Goal: Task Accomplishment & Management: Use online tool/utility

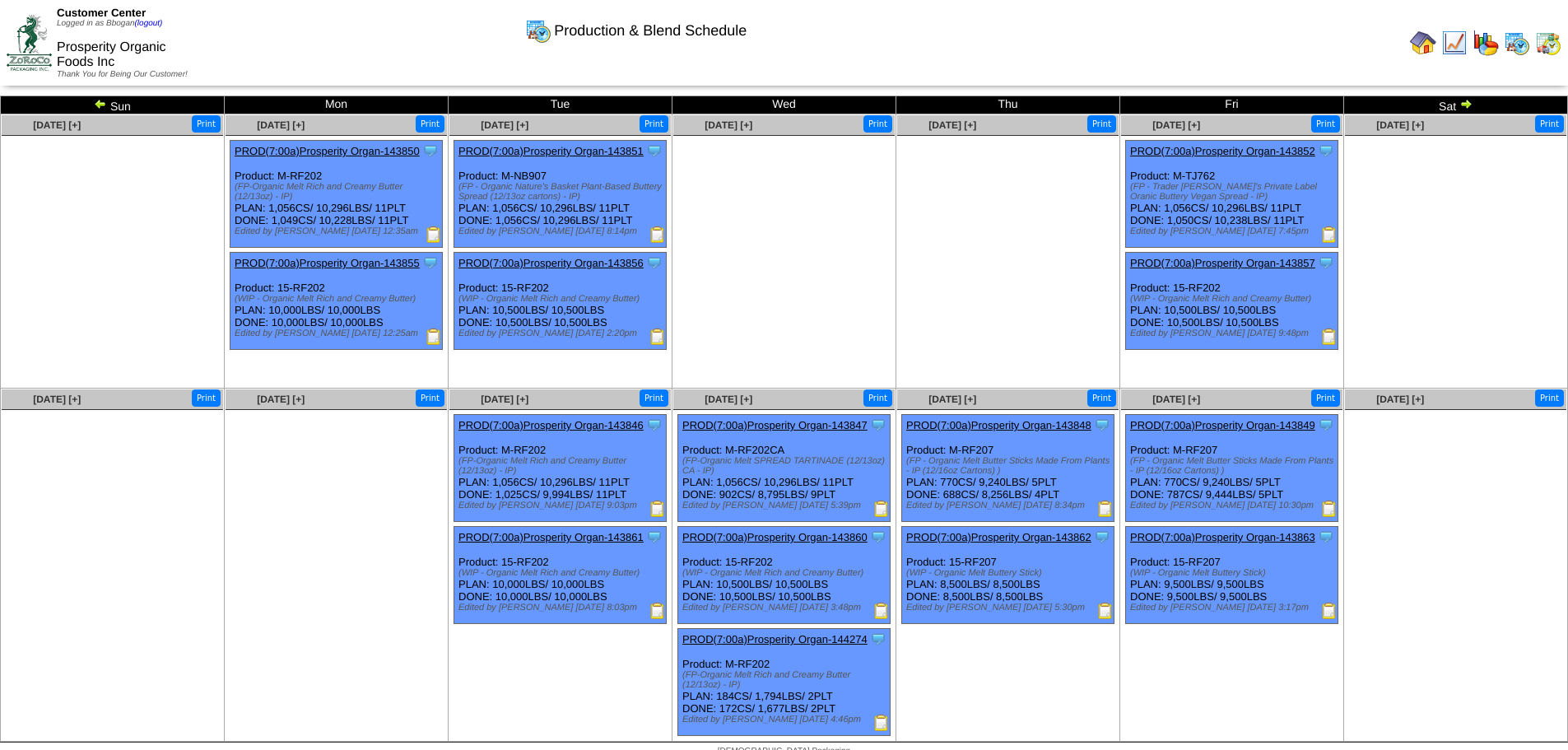
click at [1463, 102] on img at bounding box center [1465, 103] width 13 height 13
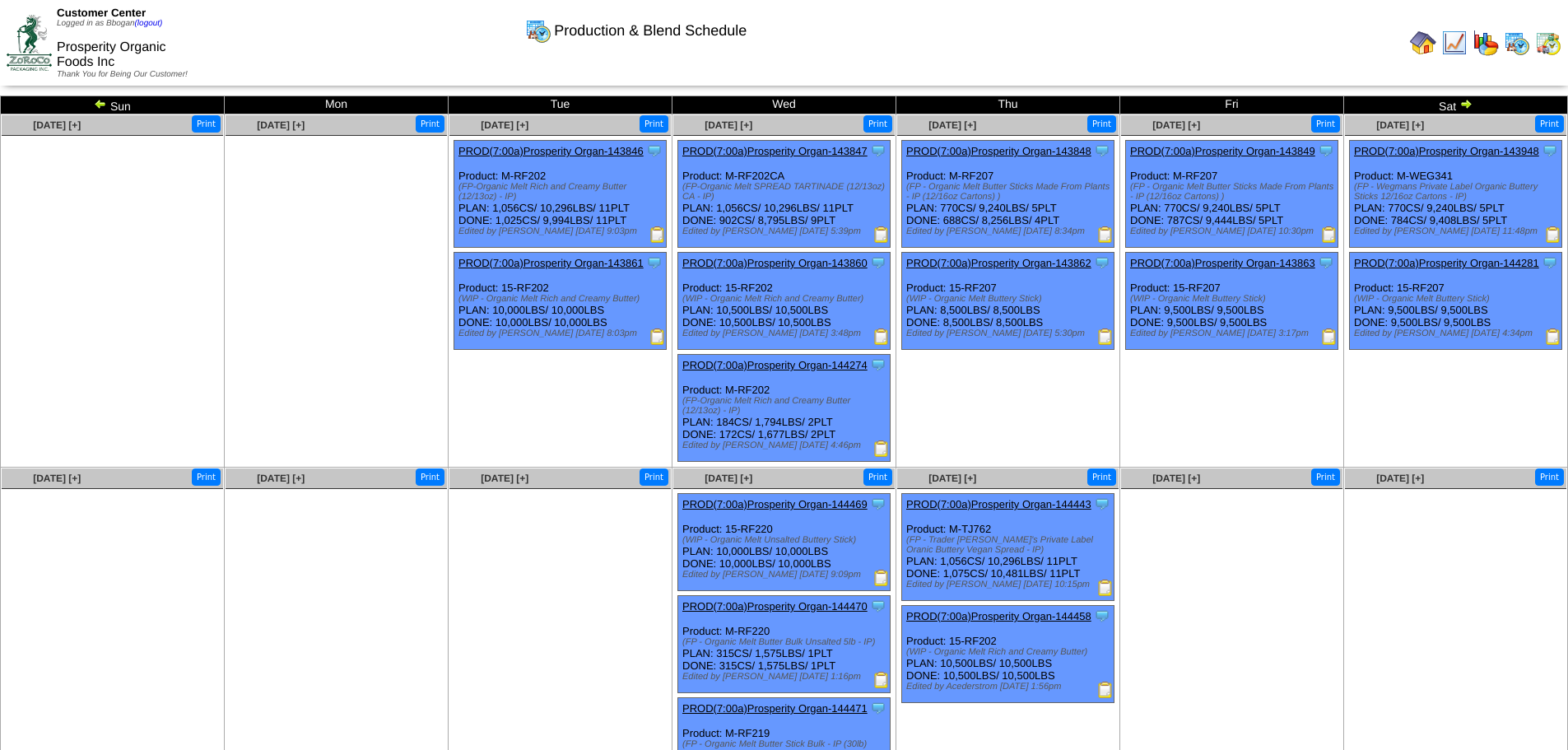
click at [1465, 106] on img at bounding box center [1465, 103] width 13 height 13
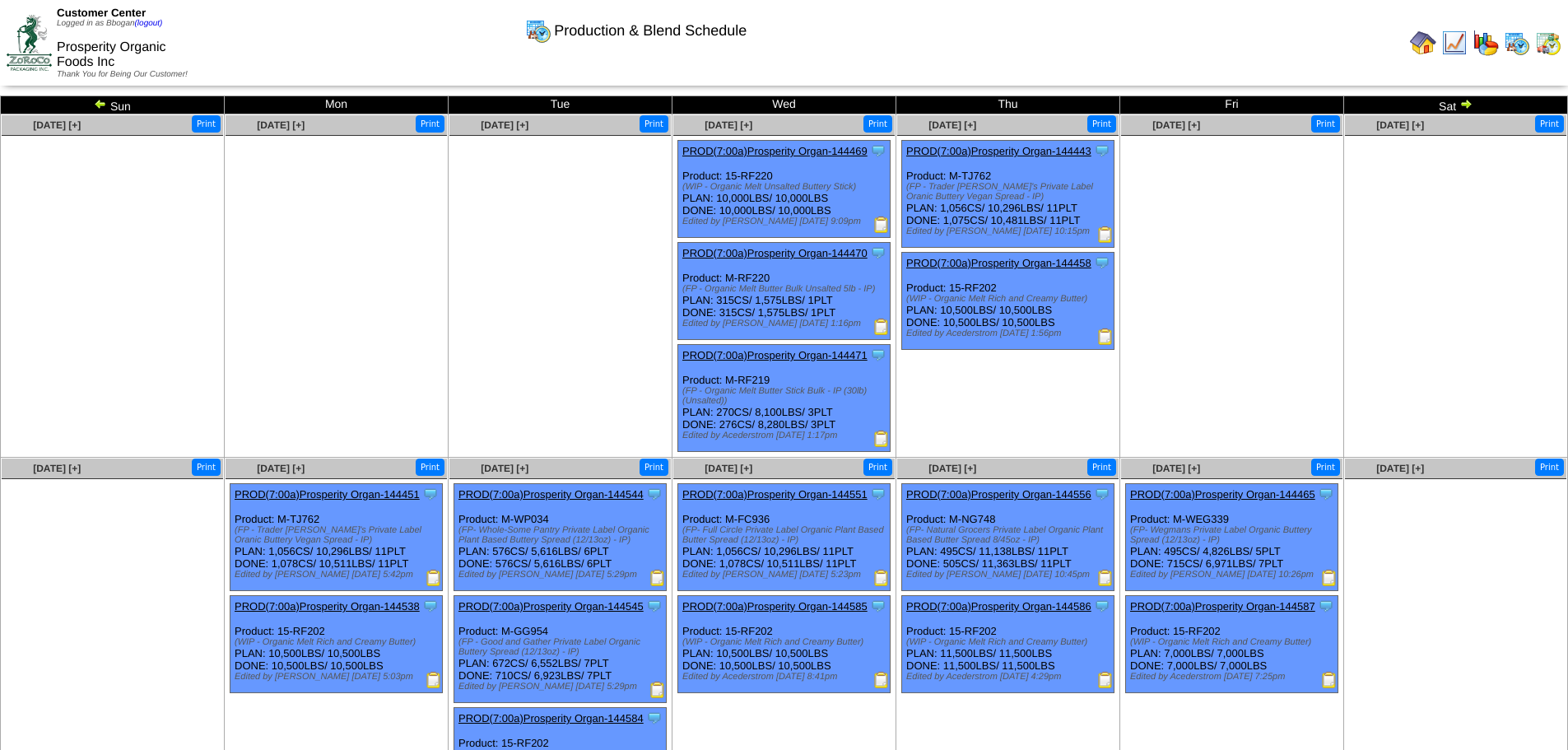
click at [1467, 107] on img at bounding box center [1465, 103] width 13 height 13
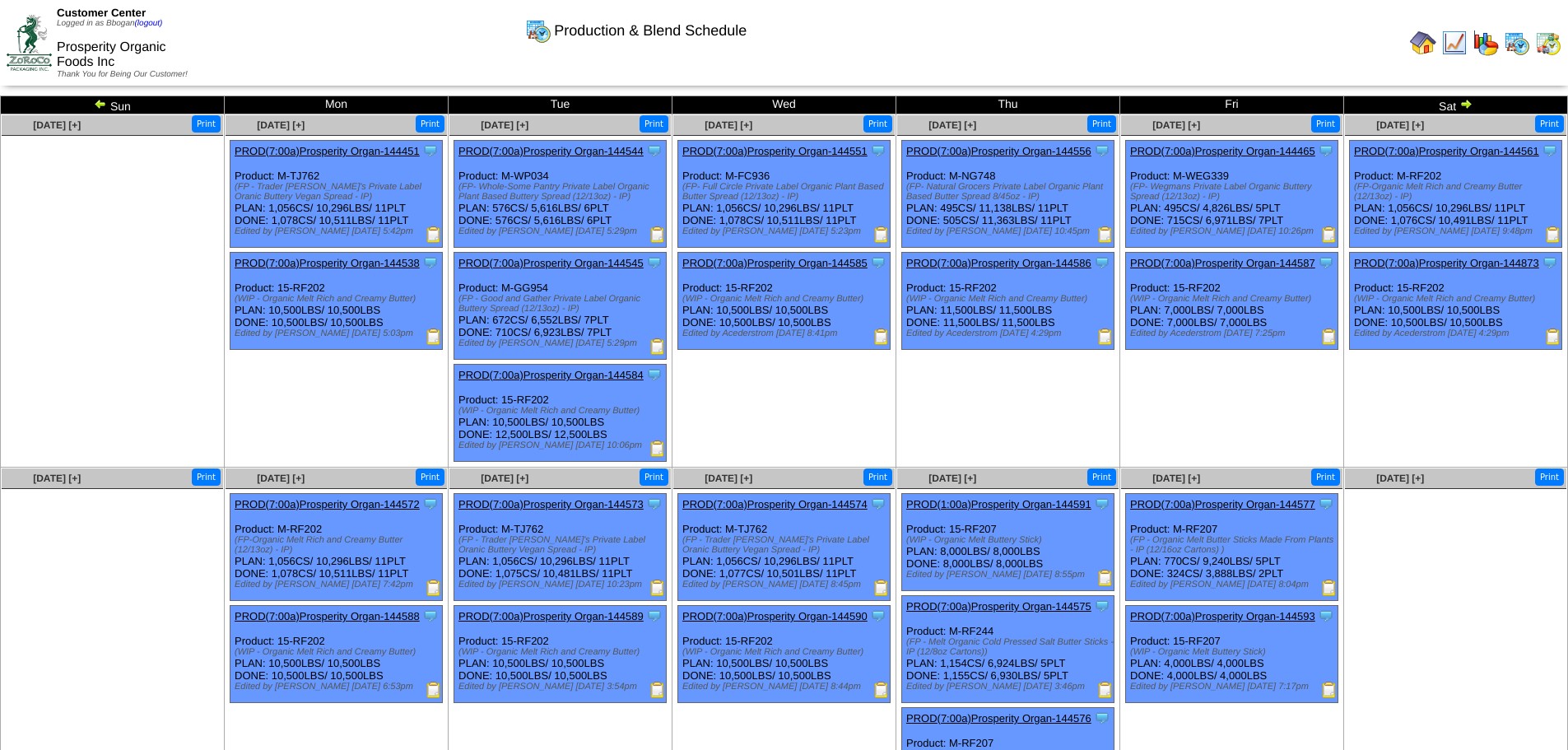
click at [1467, 107] on img at bounding box center [1465, 103] width 13 height 13
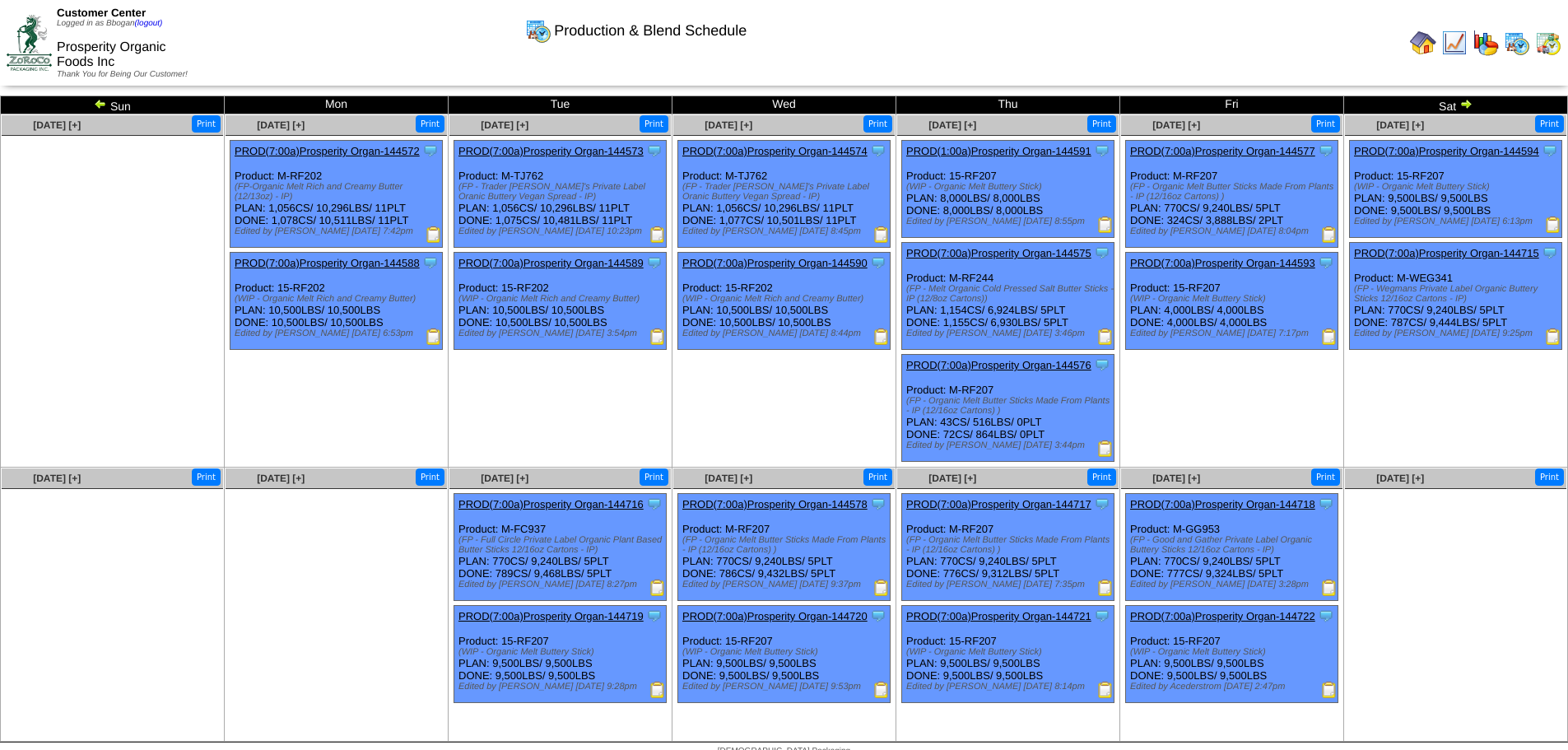
click at [1467, 107] on img at bounding box center [1465, 103] width 13 height 13
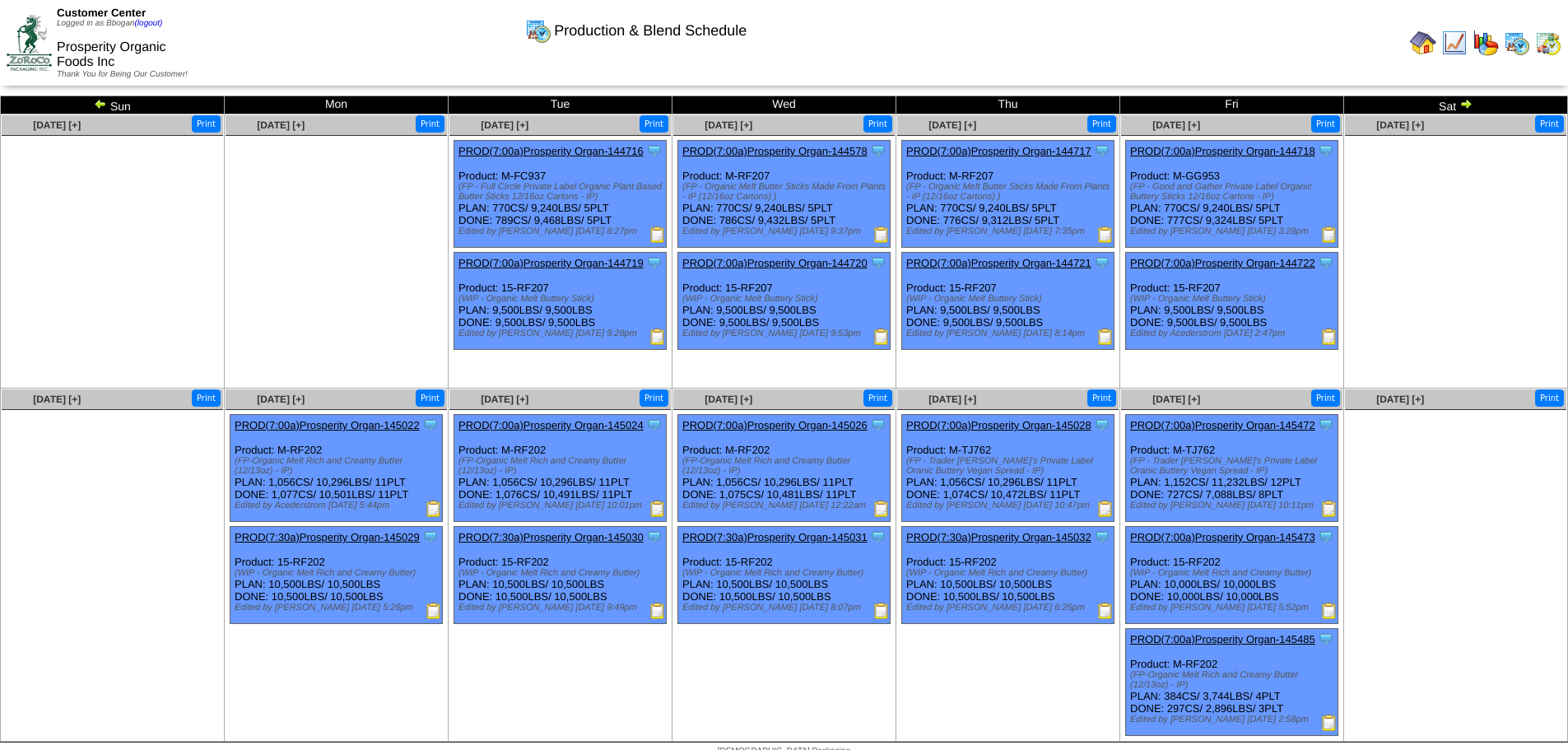
click at [1467, 107] on img at bounding box center [1465, 103] width 13 height 13
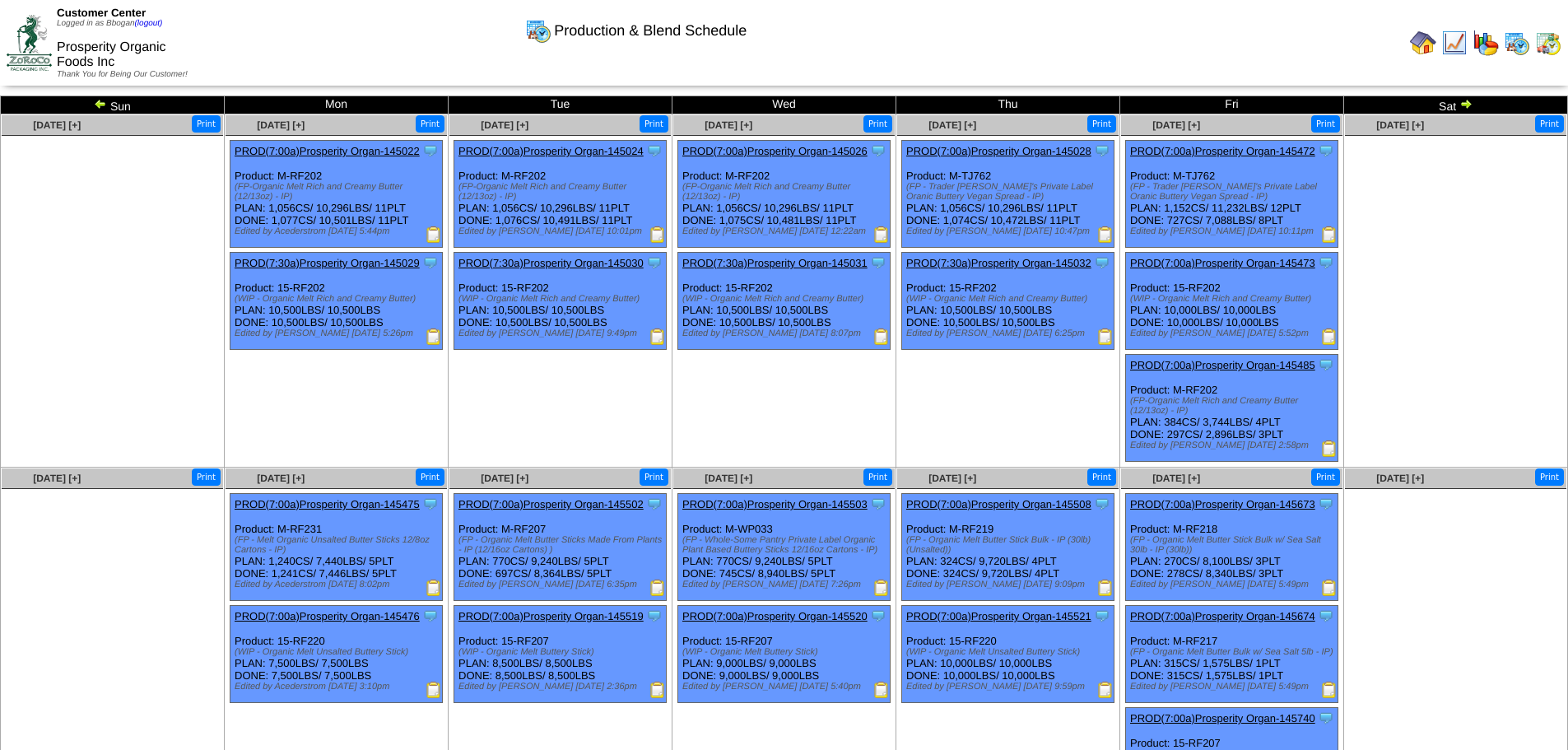
click at [1467, 107] on img at bounding box center [1465, 103] width 13 height 13
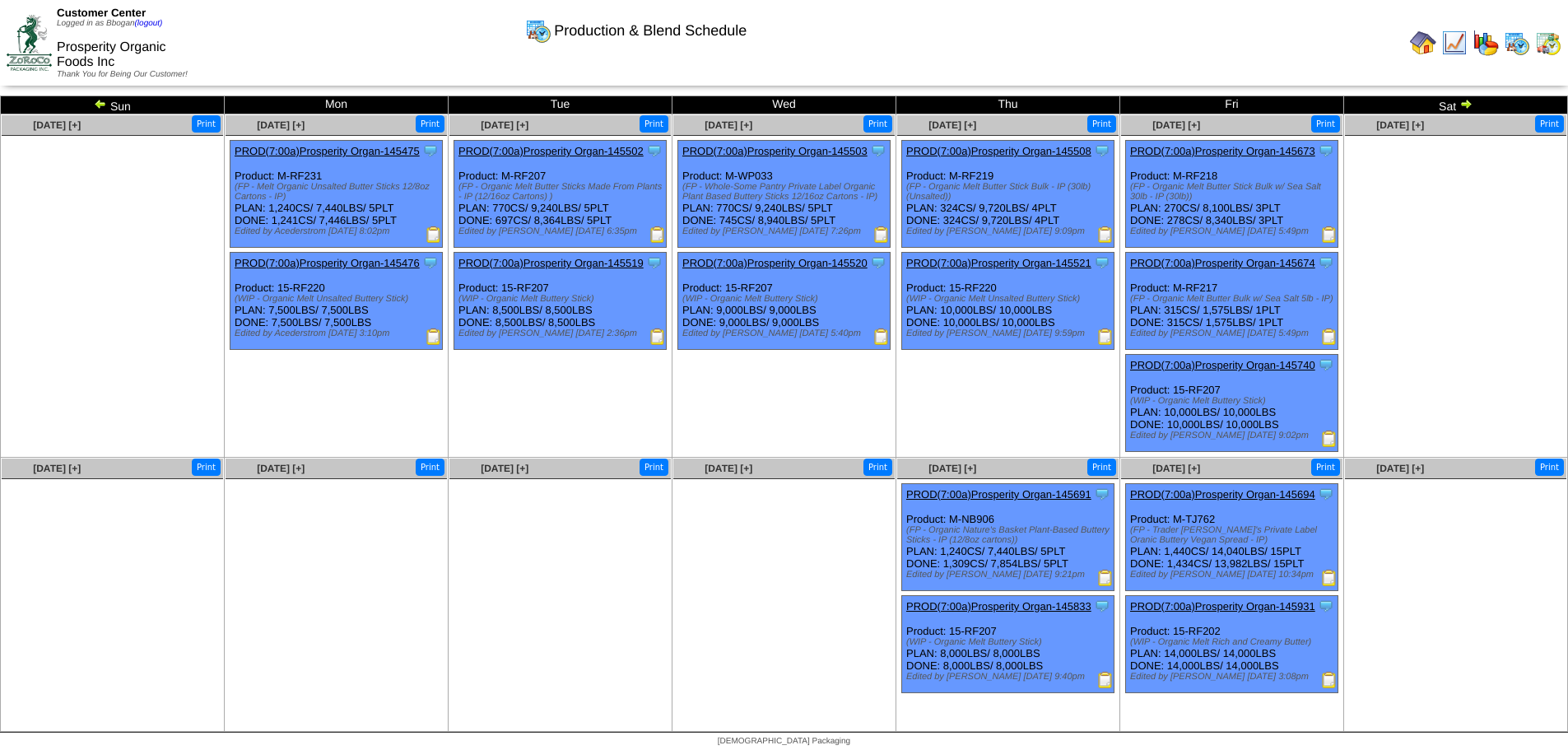
click at [1467, 107] on img at bounding box center [1465, 103] width 13 height 13
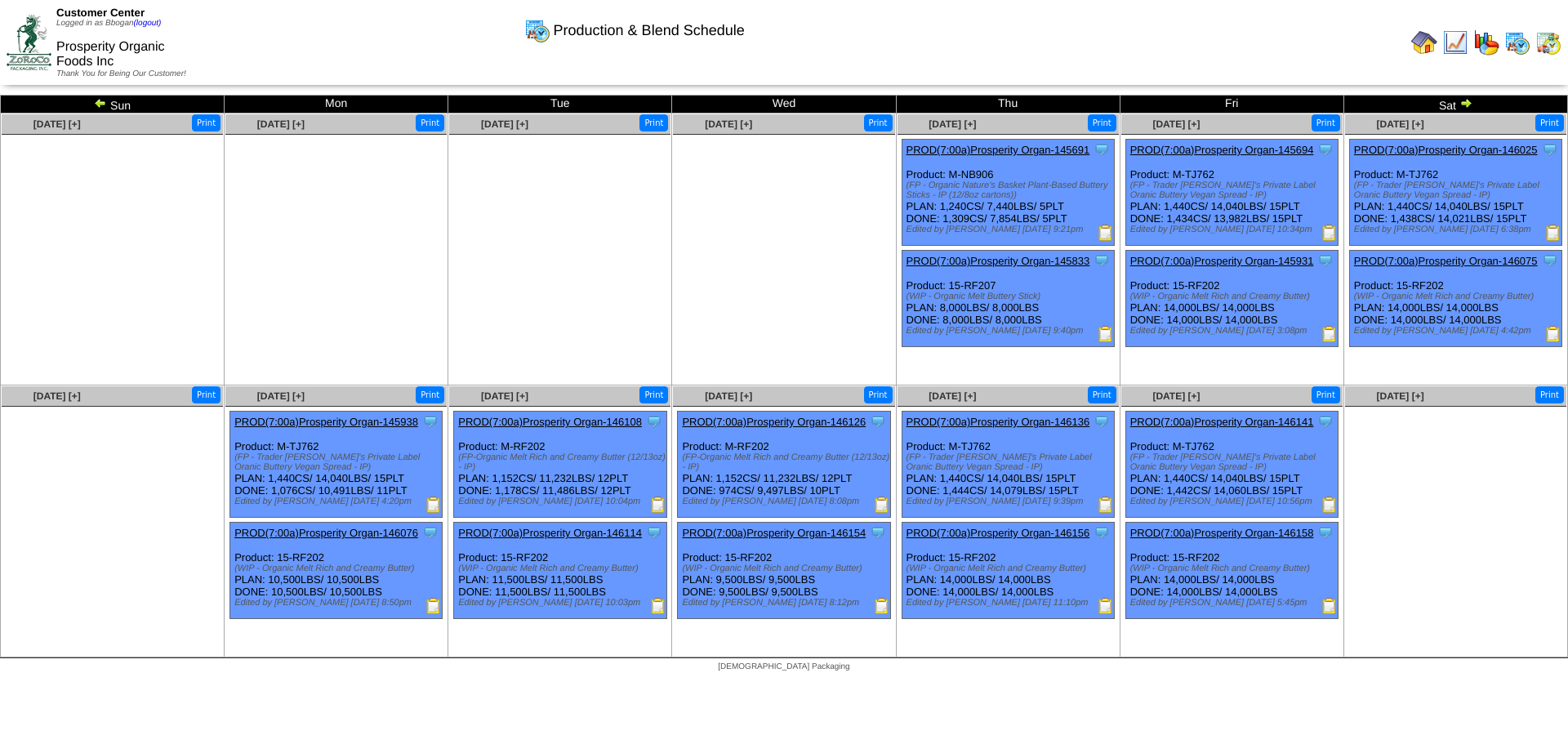
click at [1466, 107] on img at bounding box center [1465, 103] width 13 height 13
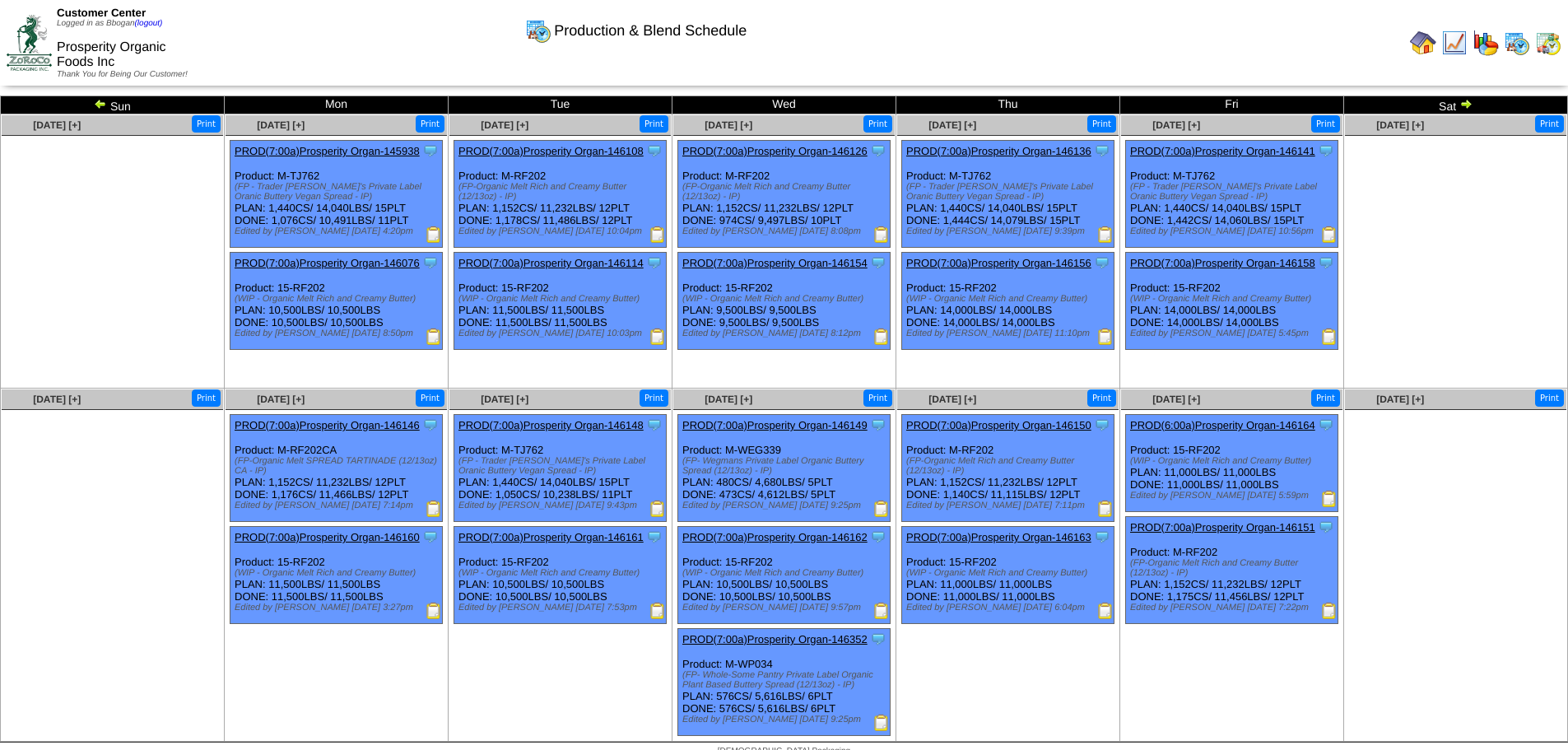
click at [1477, 107] on td "Sat" at bounding box center [1456, 105] width 224 height 18
click at [1471, 104] on img at bounding box center [1465, 103] width 13 height 13
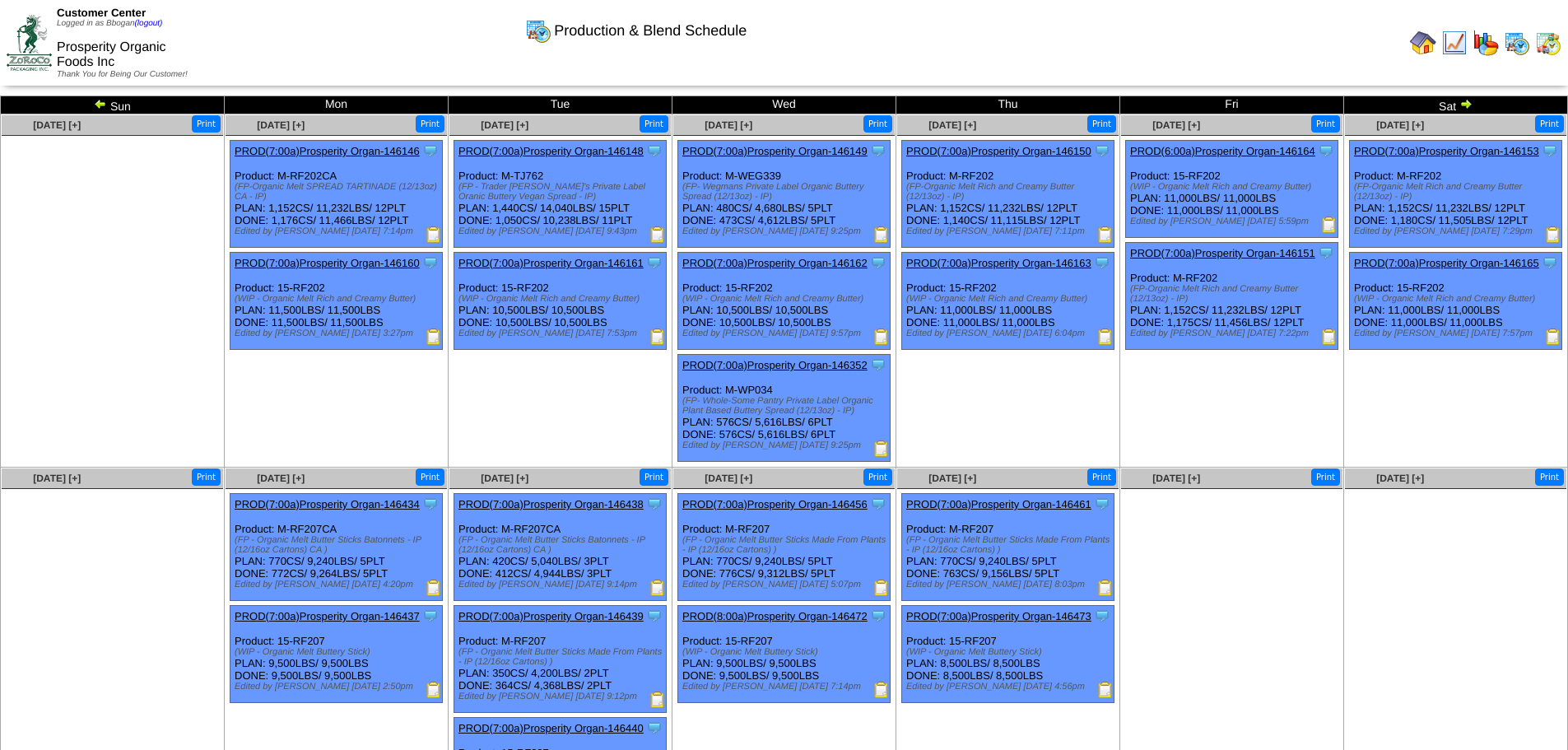
click at [1471, 104] on img at bounding box center [1465, 103] width 13 height 13
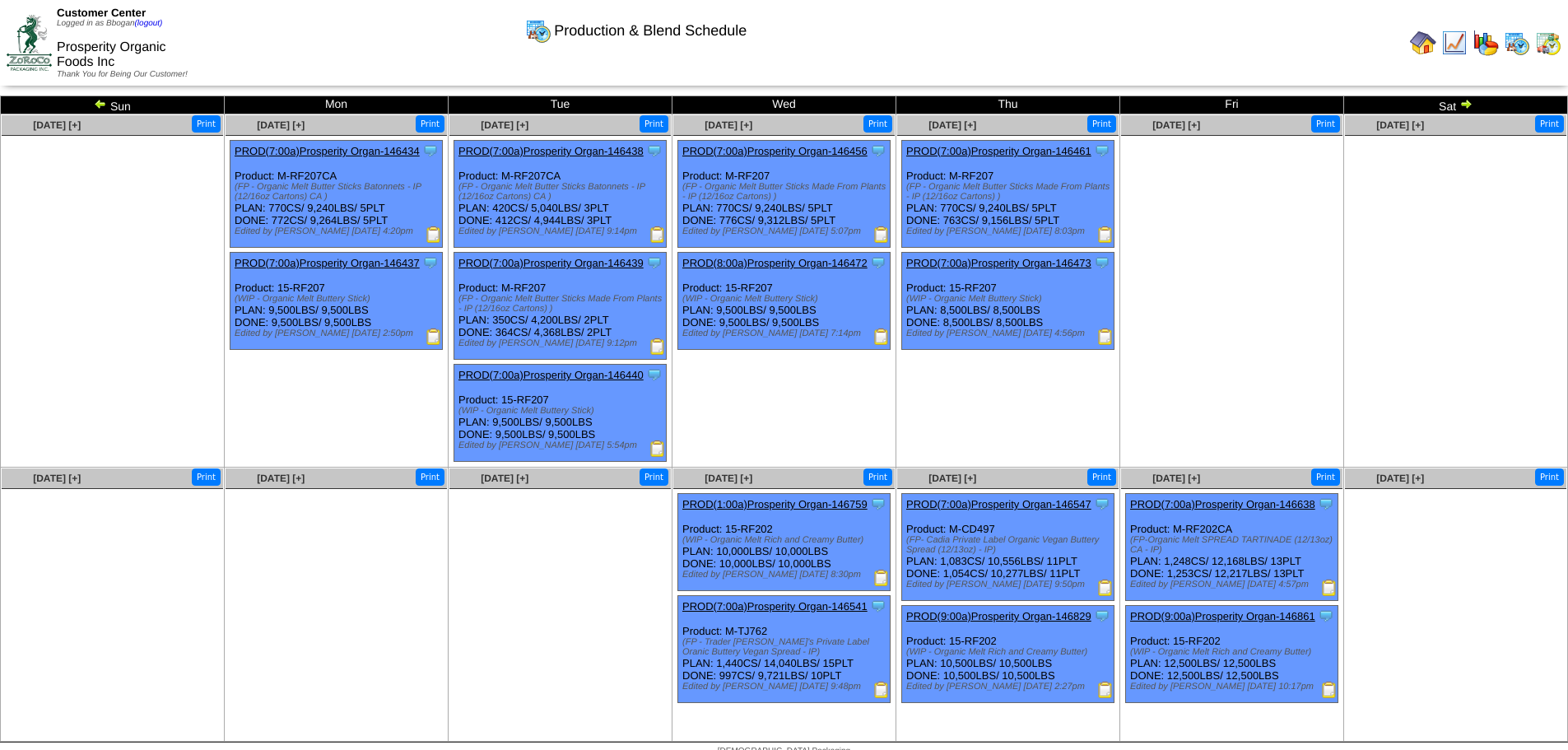
click at [1467, 106] on img at bounding box center [1465, 103] width 13 height 13
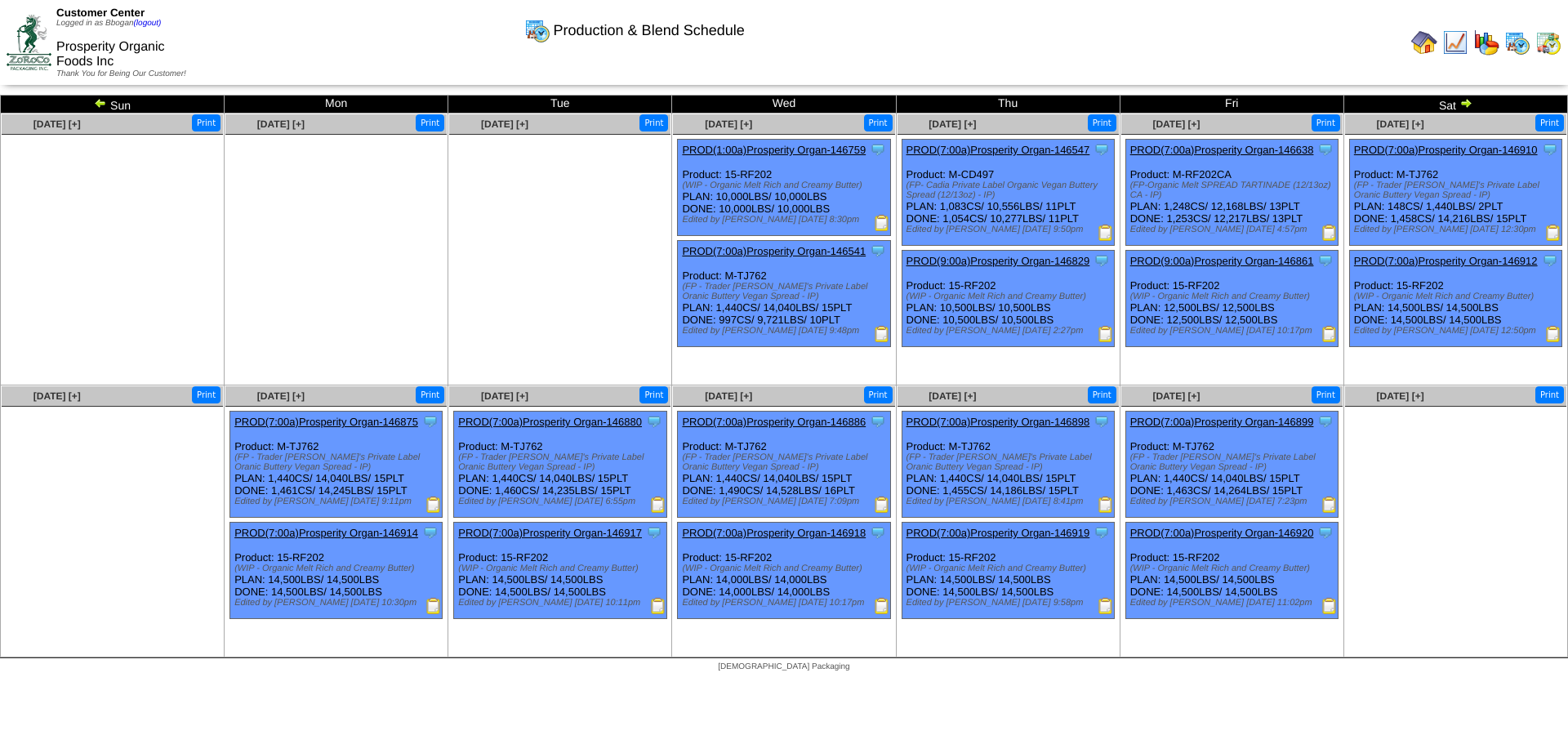
click at [1469, 103] on img at bounding box center [1465, 103] width 13 height 13
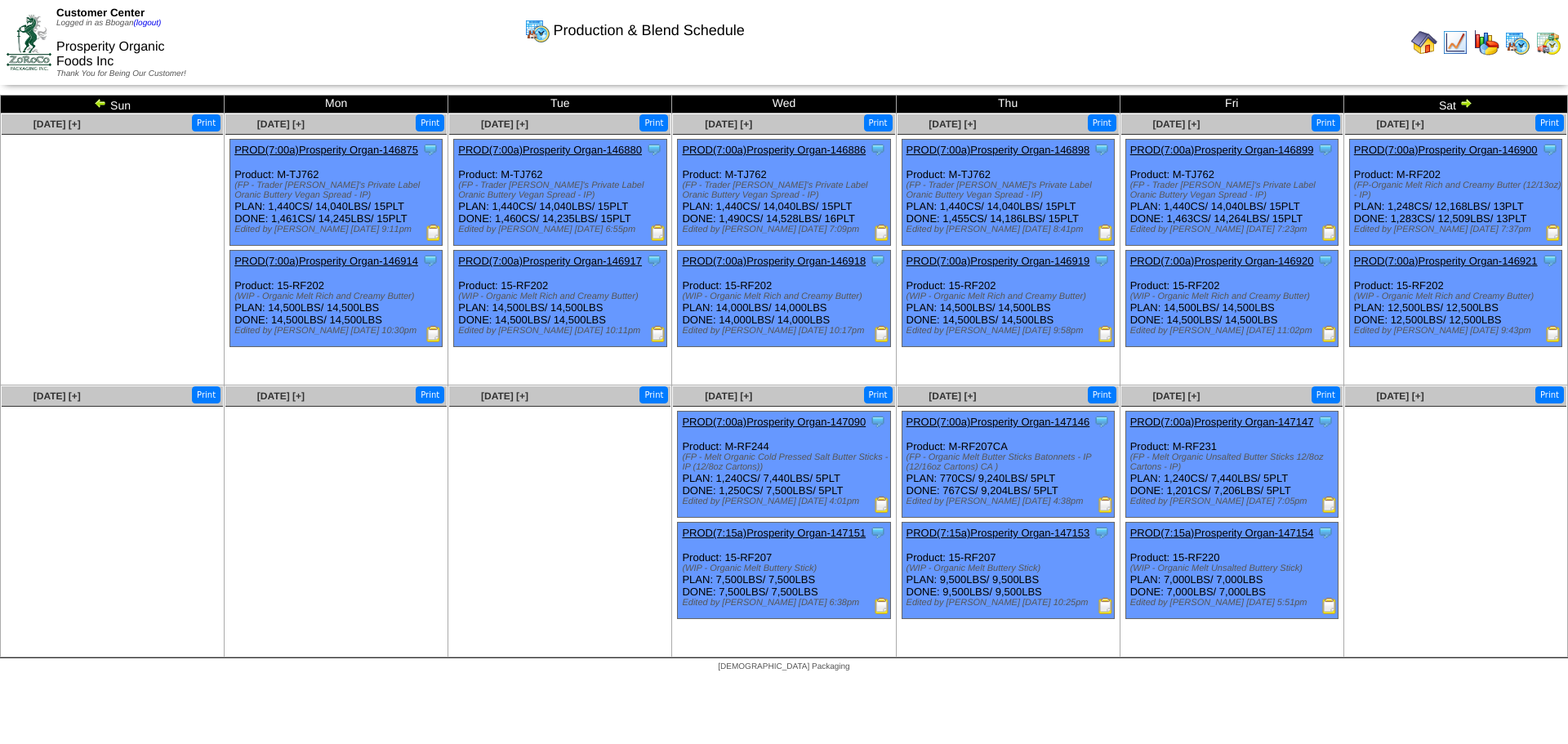
click at [1469, 103] on img at bounding box center [1465, 103] width 13 height 13
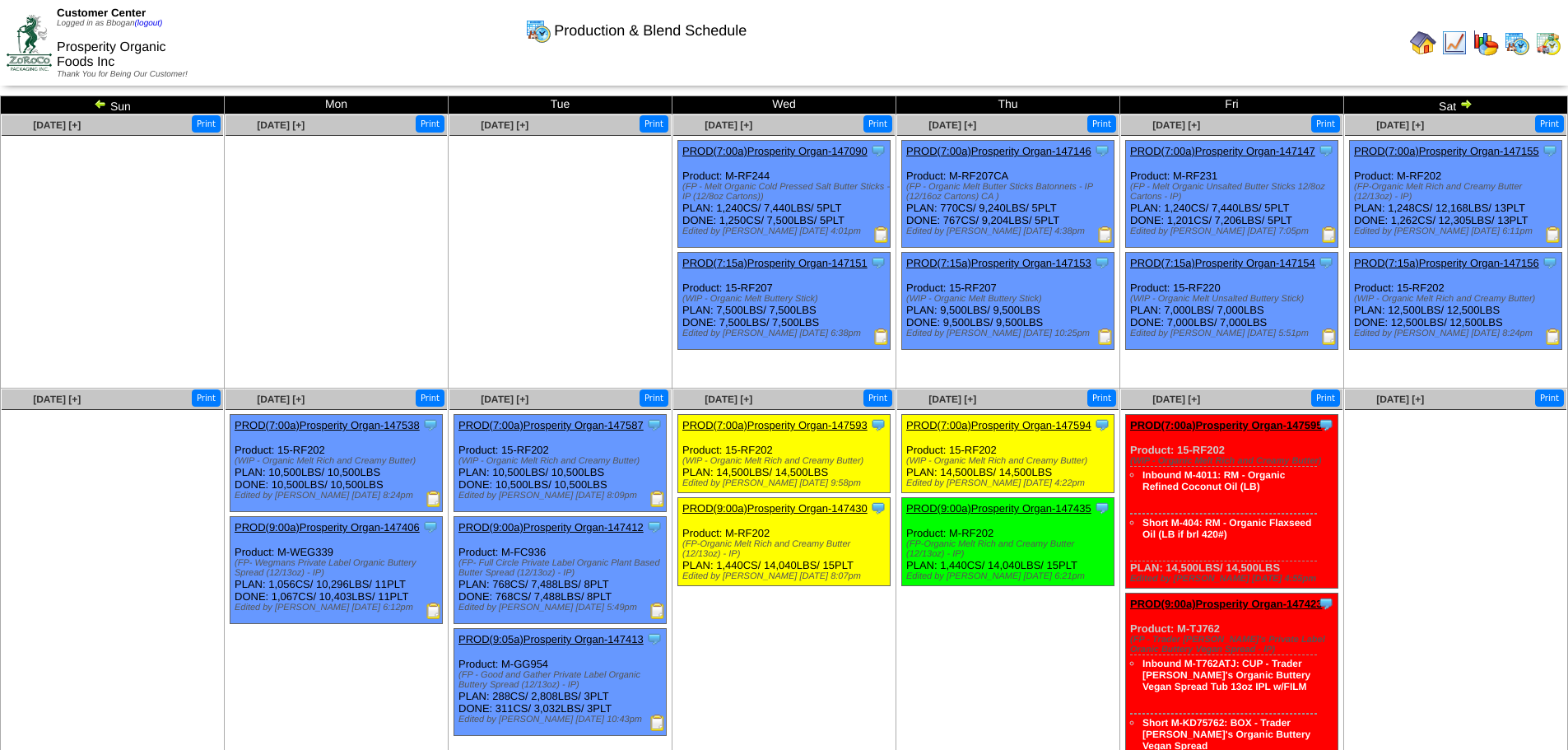
click at [522, 244] on ul at bounding box center [559, 259] width 222 height 247
click at [1463, 100] on img at bounding box center [1465, 103] width 13 height 13
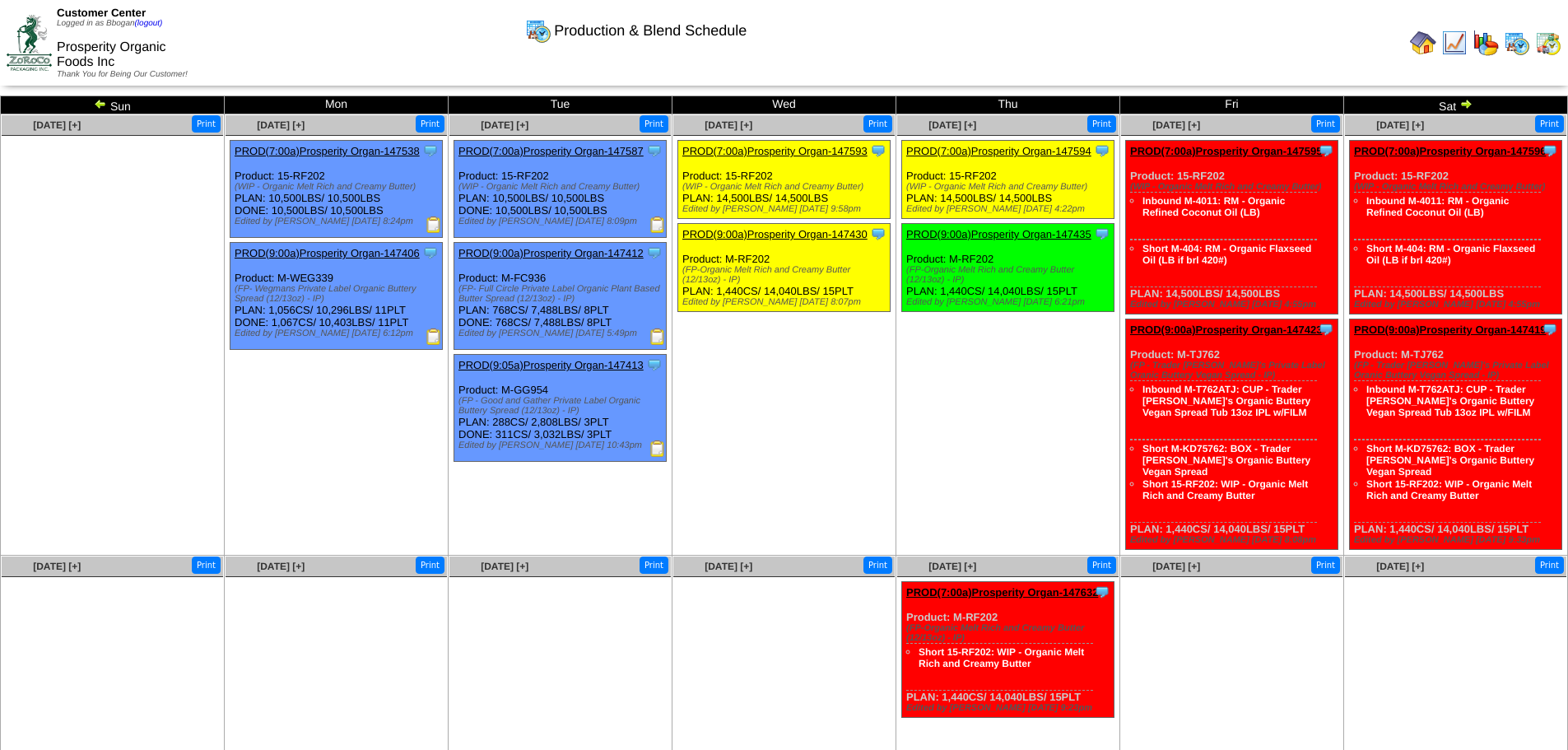
click at [1465, 102] on img at bounding box center [1465, 103] width 13 height 13
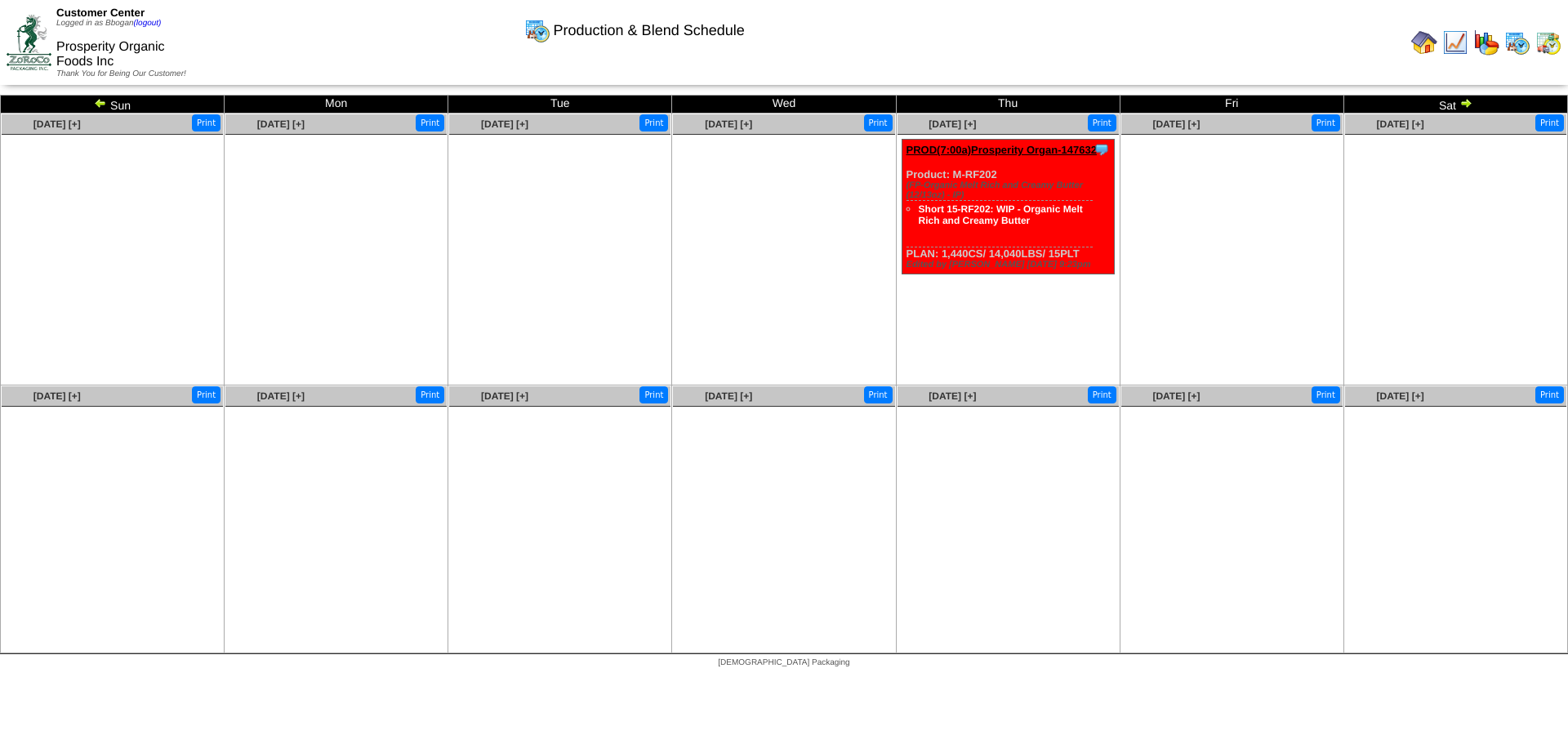
click at [96, 99] on img at bounding box center [100, 103] width 13 height 13
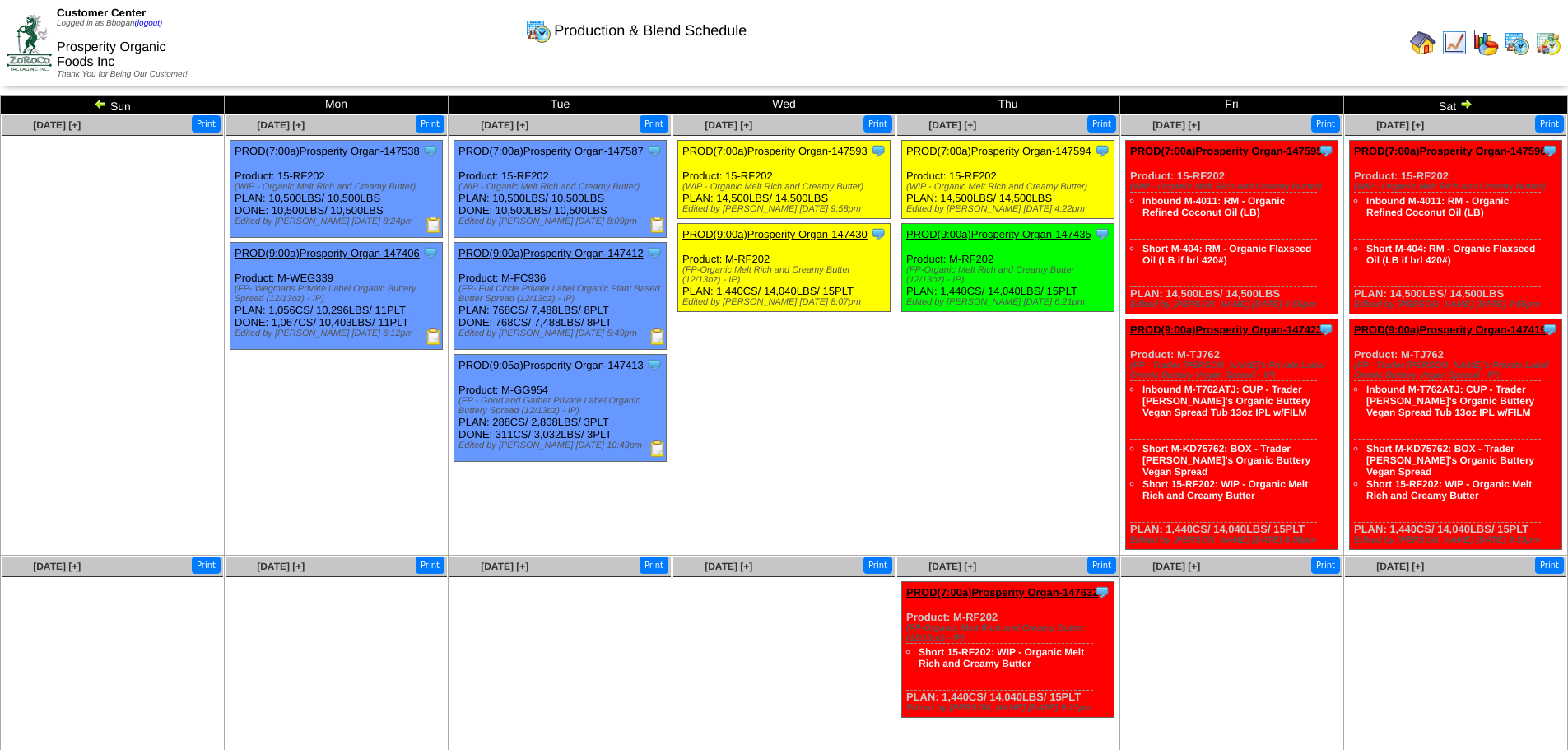
click at [1424, 42] on img at bounding box center [1422, 42] width 27 height 27
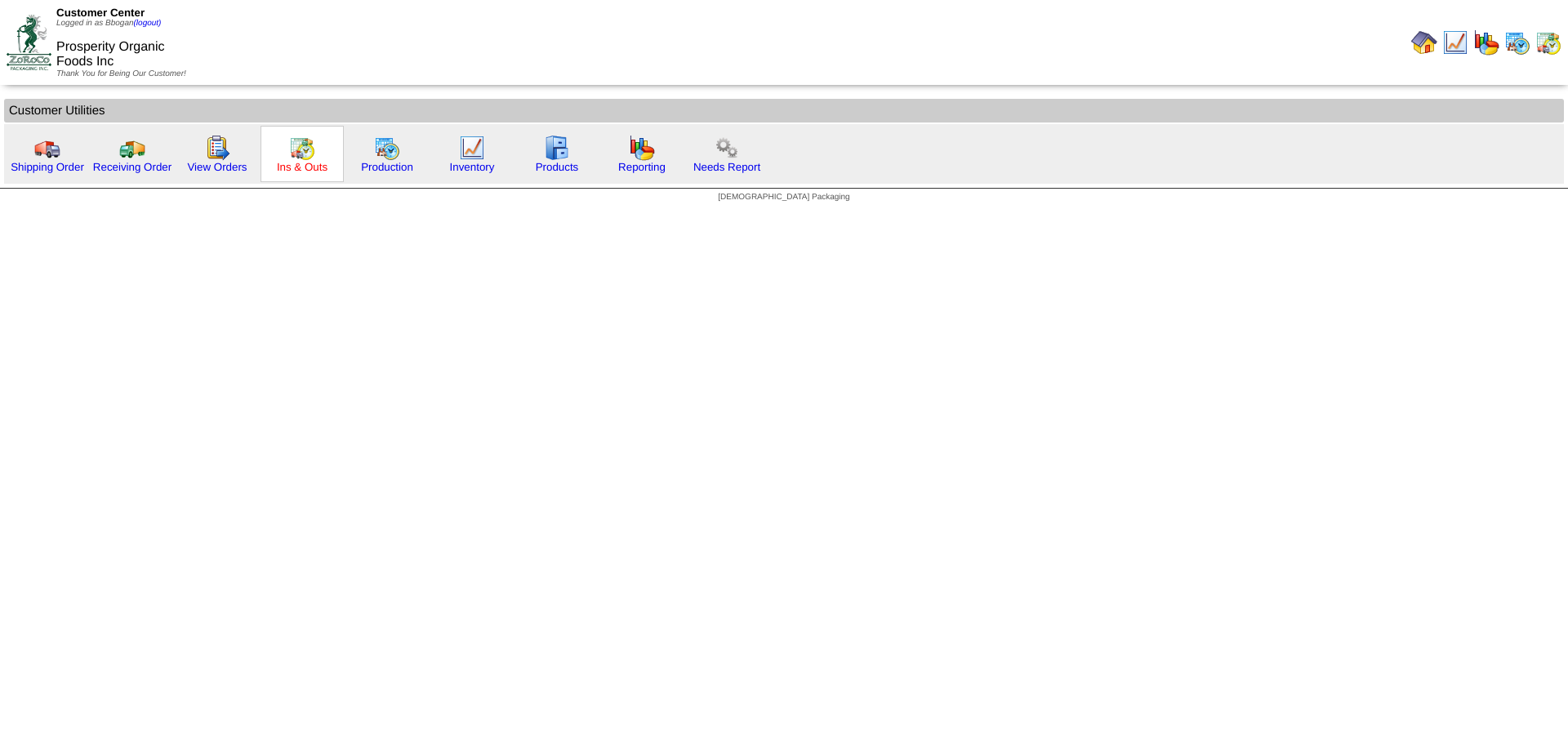
click at [291, 161] on link "Ins & Outs" at bounding box center [302, 167] width 50 height 12
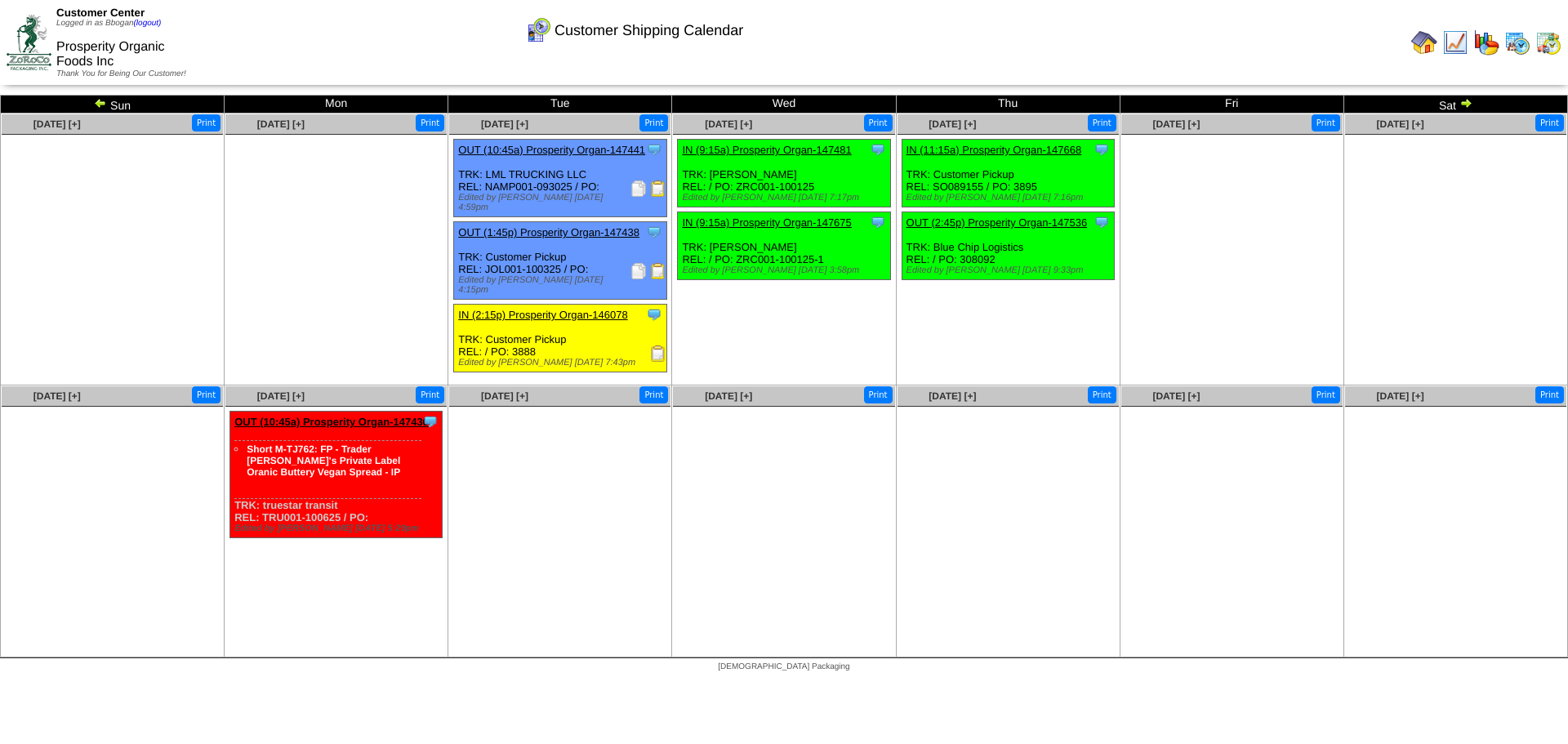
click at [1038, 245] on div "Clone Item OUT (2:45p) Prosperity Organ-147536 Prosperity Organic Foods Inc Sch…" at bounding box center [1008, 245] width 212 height 68
click at [1035, 225] on link "OUT (2:45p) Prosperity Organ-147536" at bounding box center [997, 222] width 181 height 12
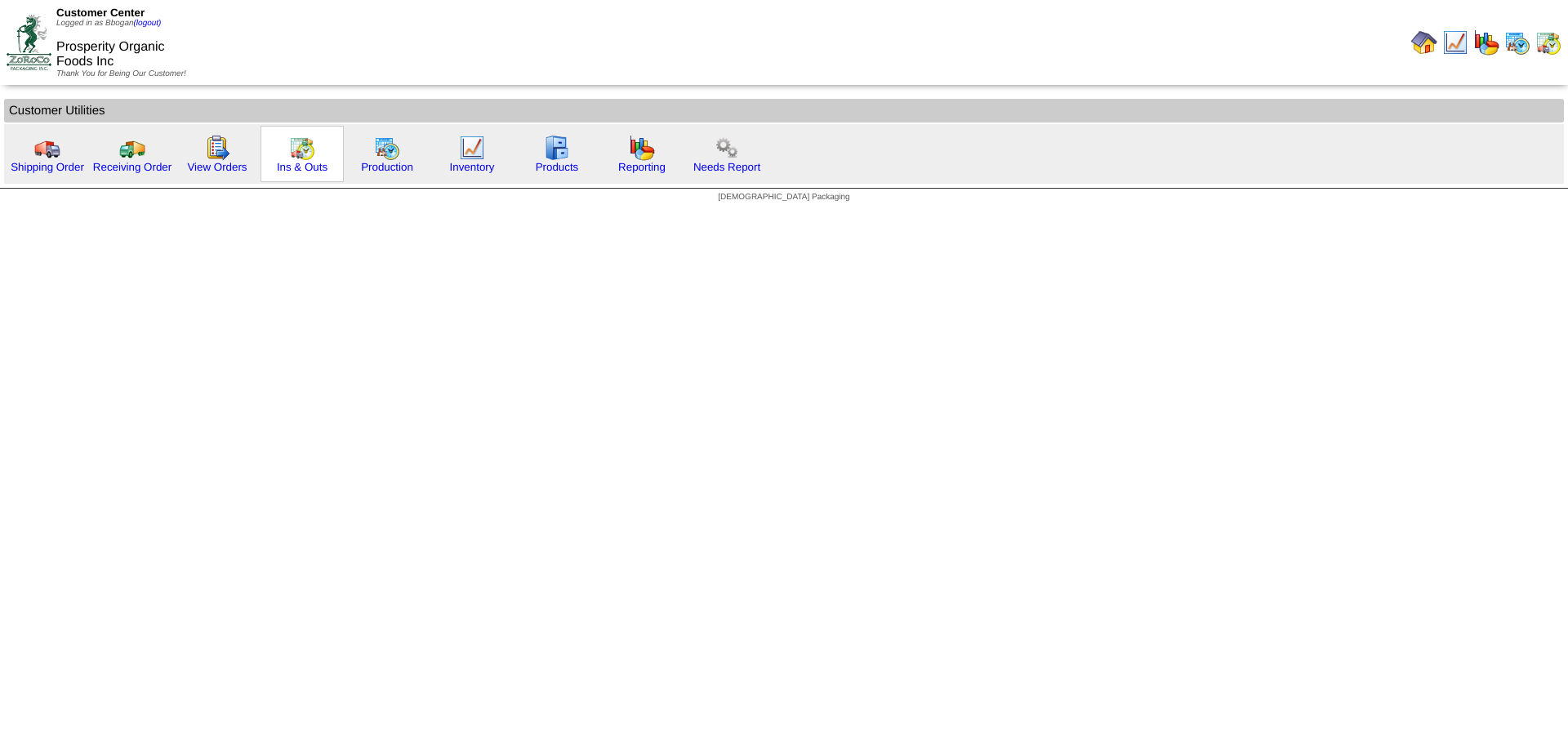
click at [309, 157] on img at bounding box center [302, 148] width 27 height 27
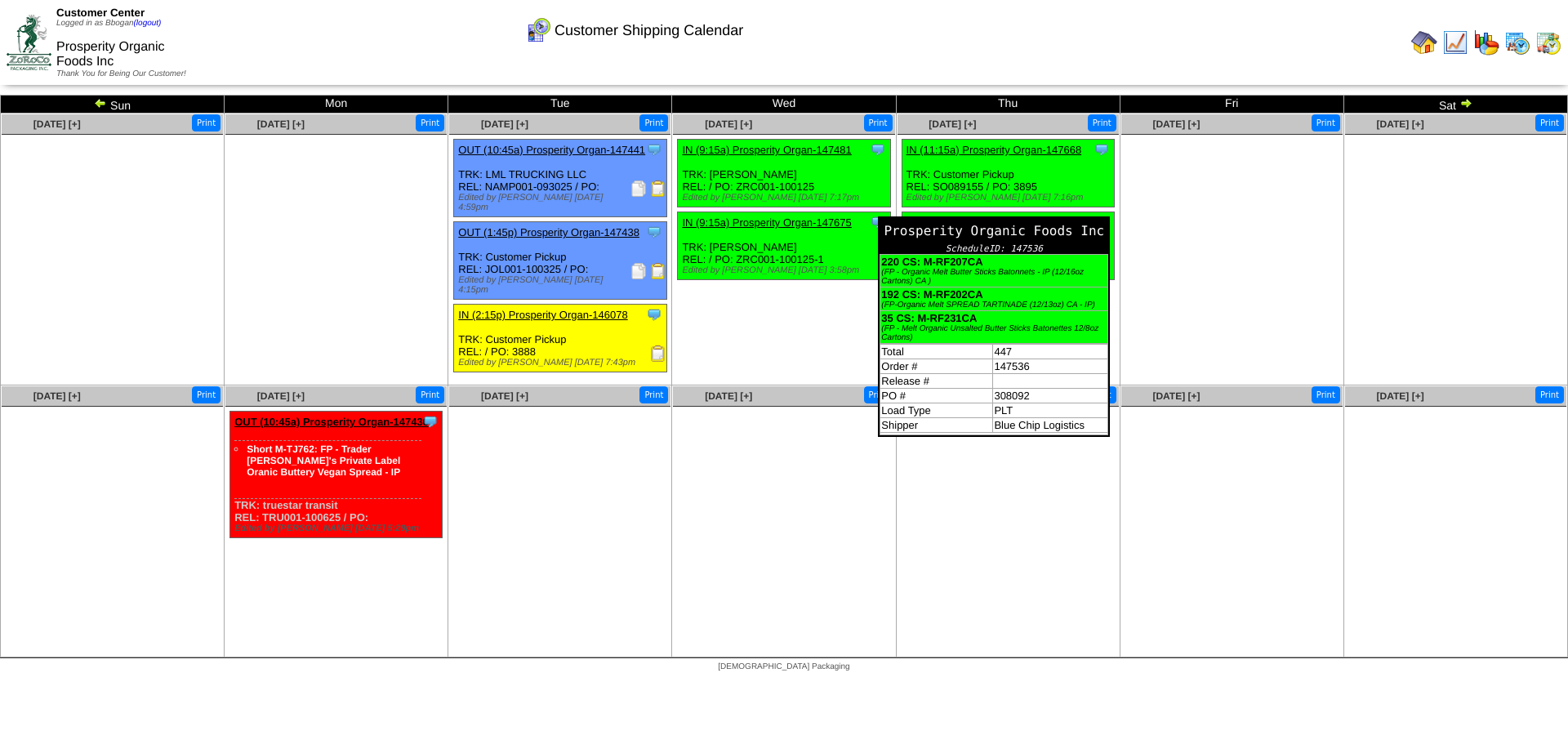
click at [1101, 221] on div "Prosperity Organic Foods Inc" at bounding box center [993, 231] width 228 height 26
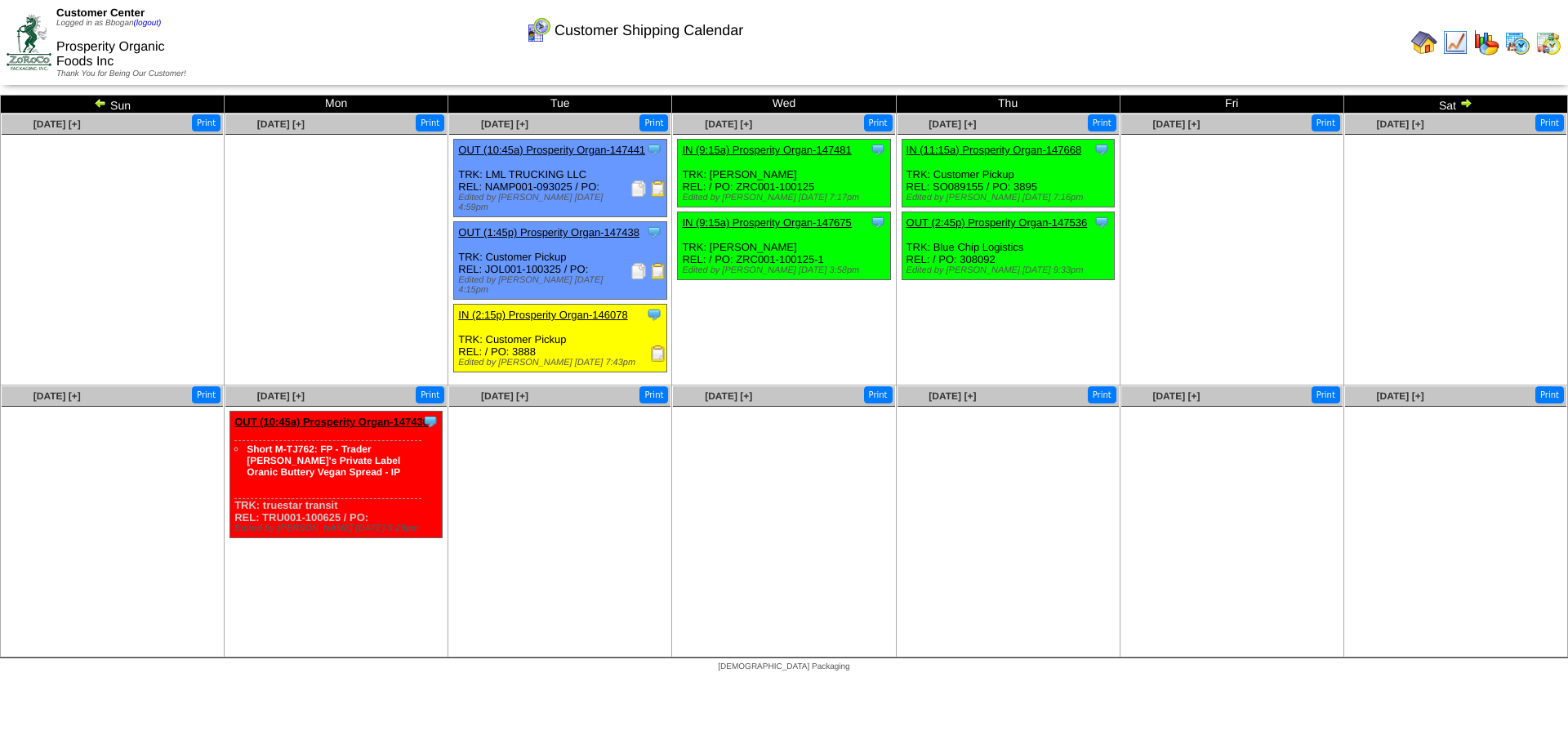
click at [960, 221] on link "OUT (2:45p) Prosperity Organ-147536" at bounding box center [997, 222] width 181 height 12
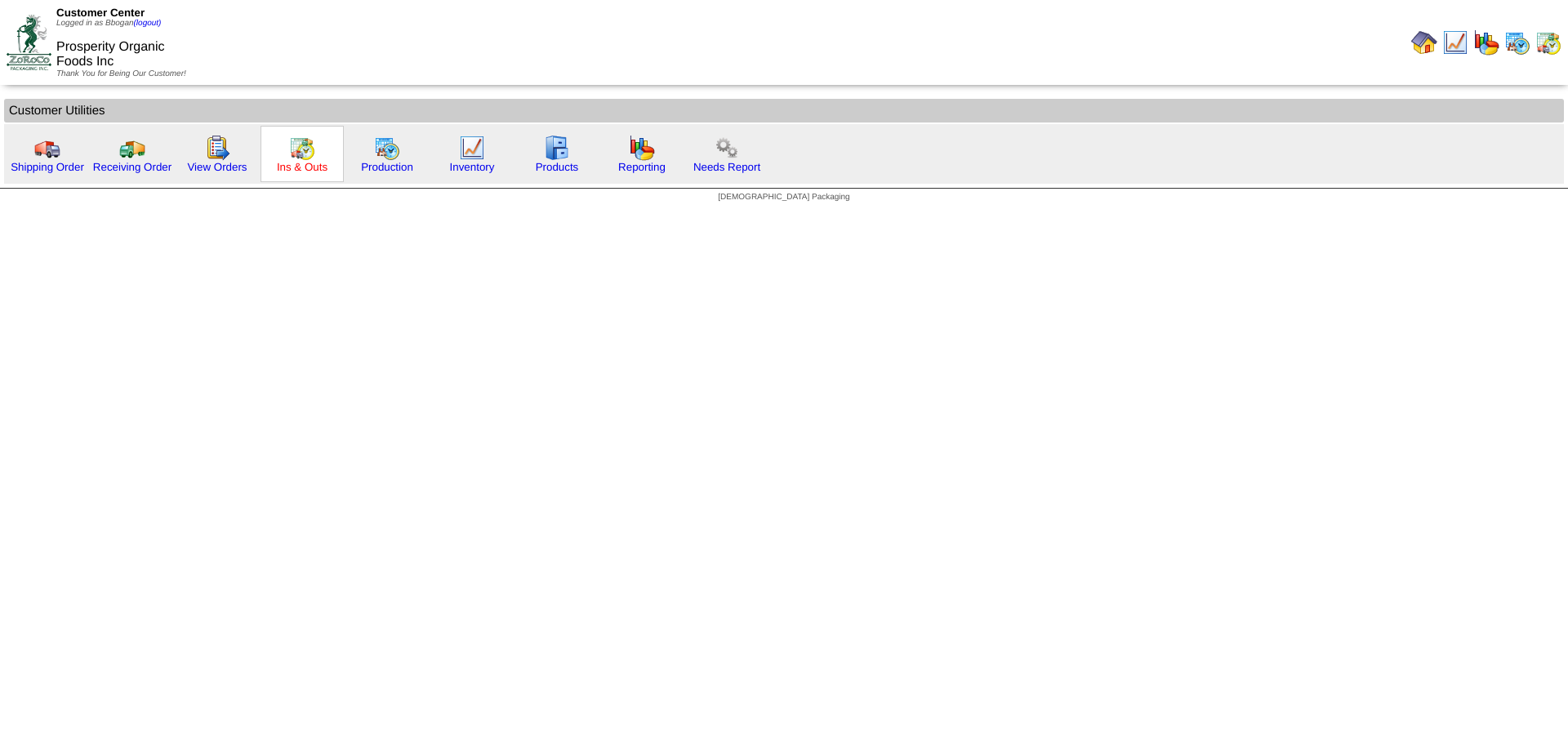
click at [311, 163] on link "Ins & Outs" at bounding box center [302, 167] width 50 height 12
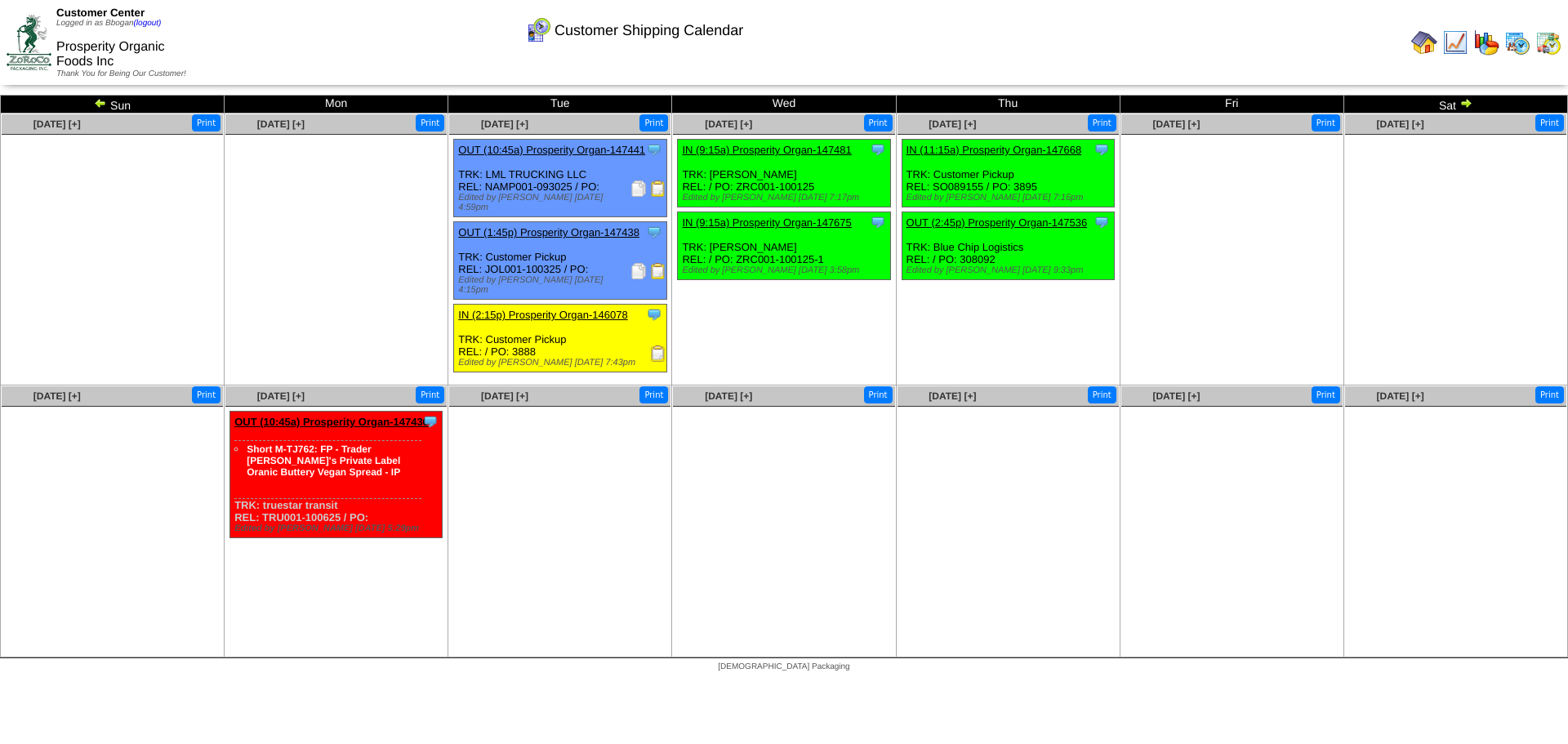
click at [1488, 48] on img at bounding box center [1486, 42] width 27 height 27
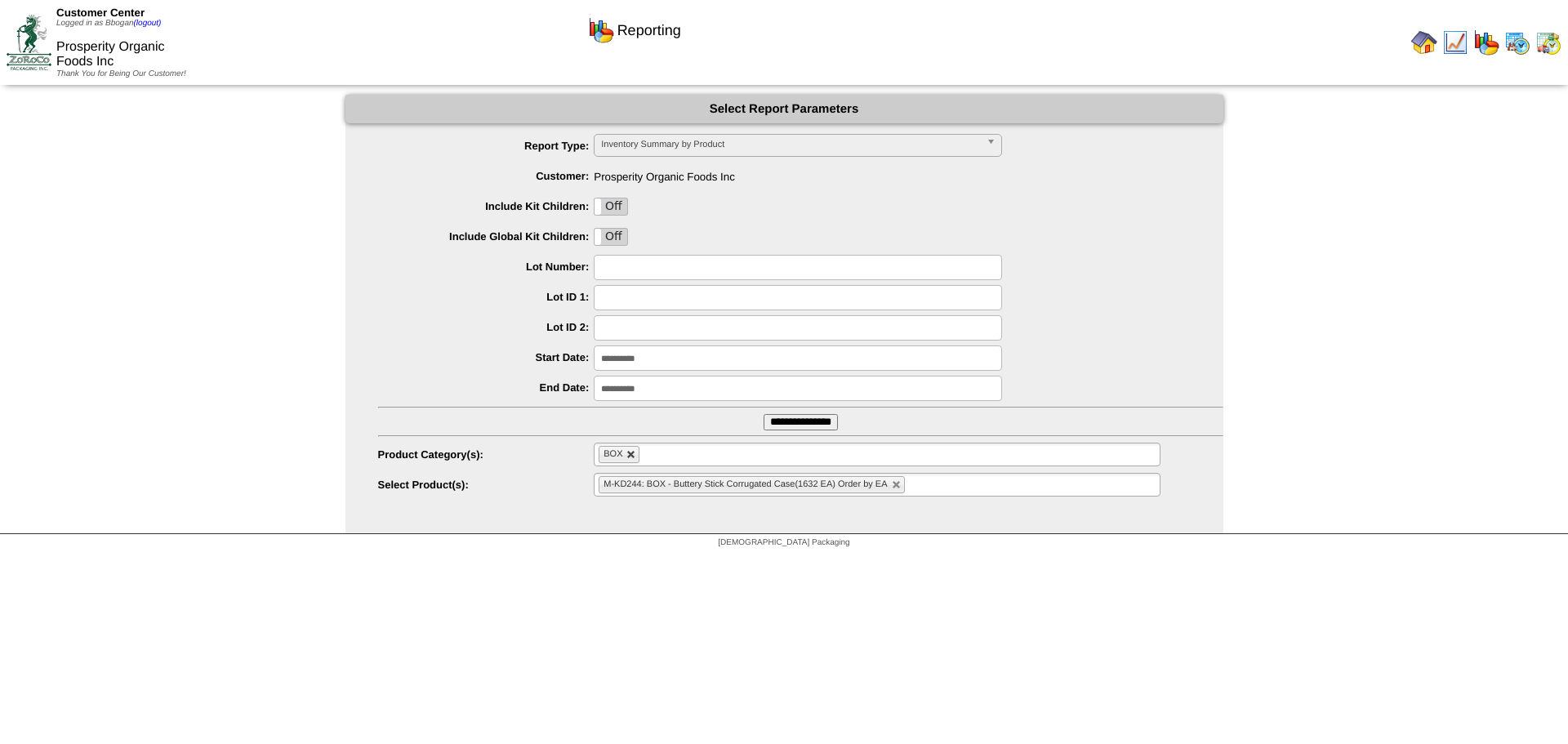
click at [633, 454] on link at bounding box center [630, 454] width 9 height 9
type input "**********"
click at [648, 455] on input "text" at bounding box center [651, 454] width 104 height 21
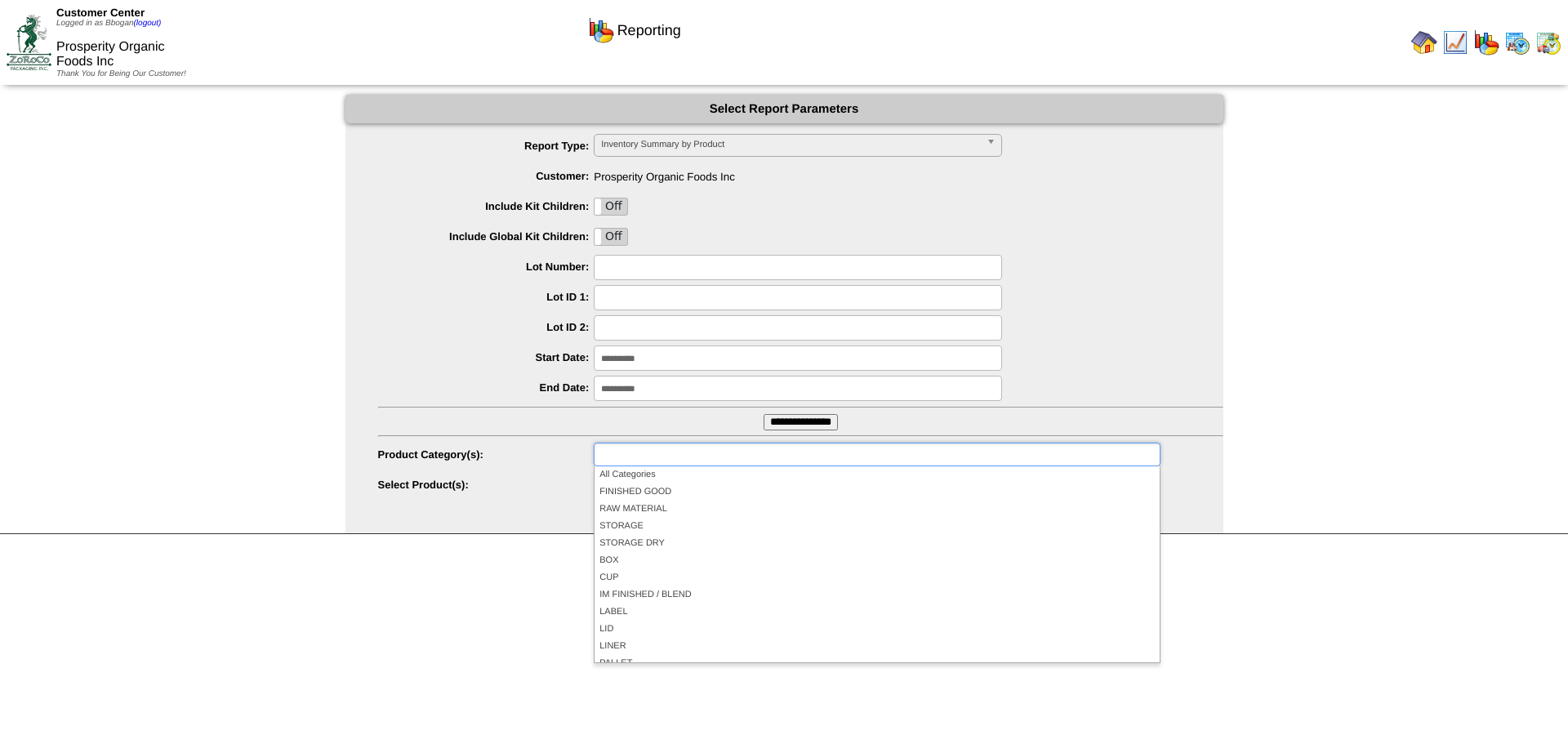
click at [668, 452] on input "text" at bounding box center [651, 454] width 104 height 21
type input "**********"
click at [550, 485] on label "Select Product(s):" at bounding box center [486, 484] width 216 height 12
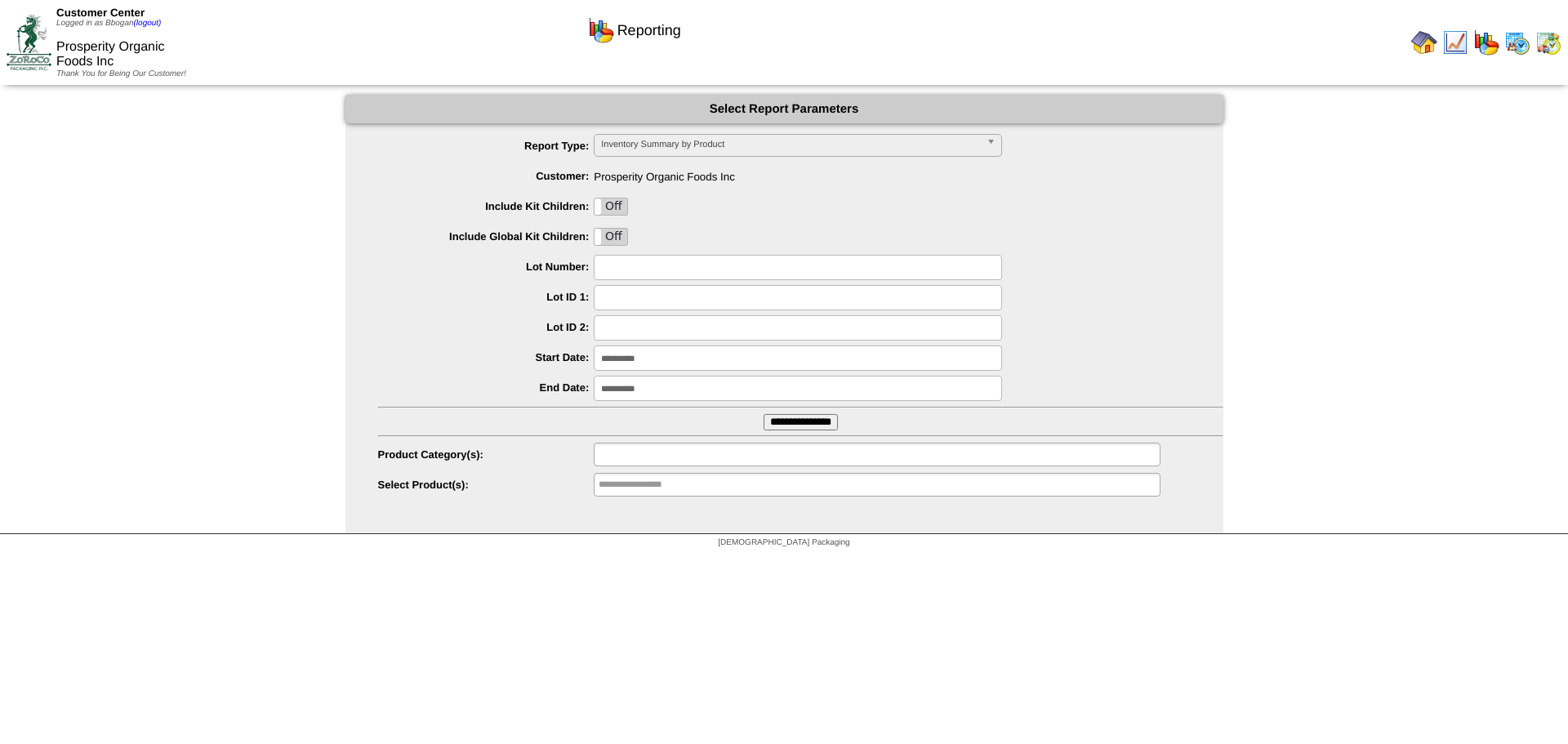
click at [691, 460] on input "text" at bounding box center [651, 454] width 104 height 21
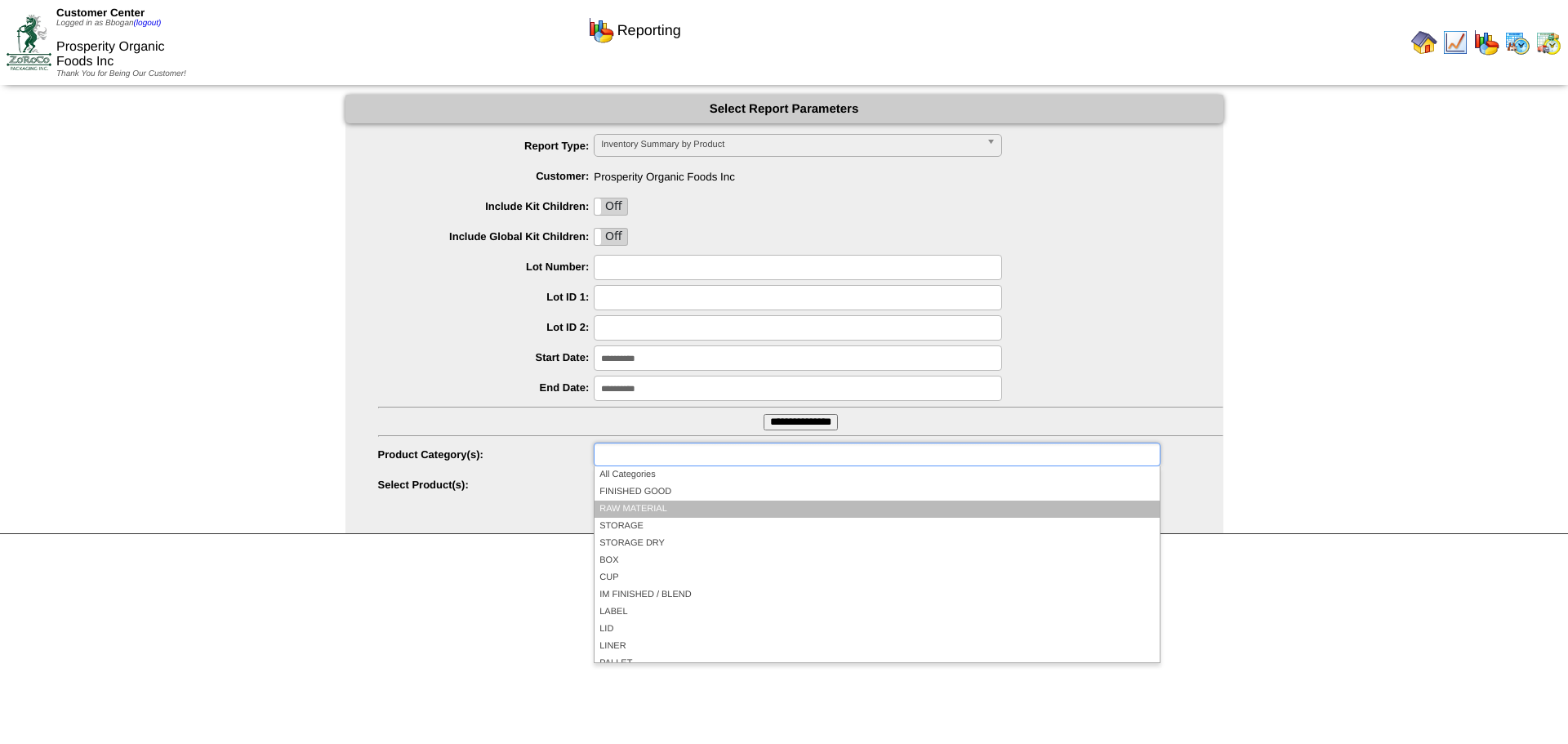
click at [658, 508] on li "RAW MATERIAL" at bounding box center [877, 509] width 565 height 17
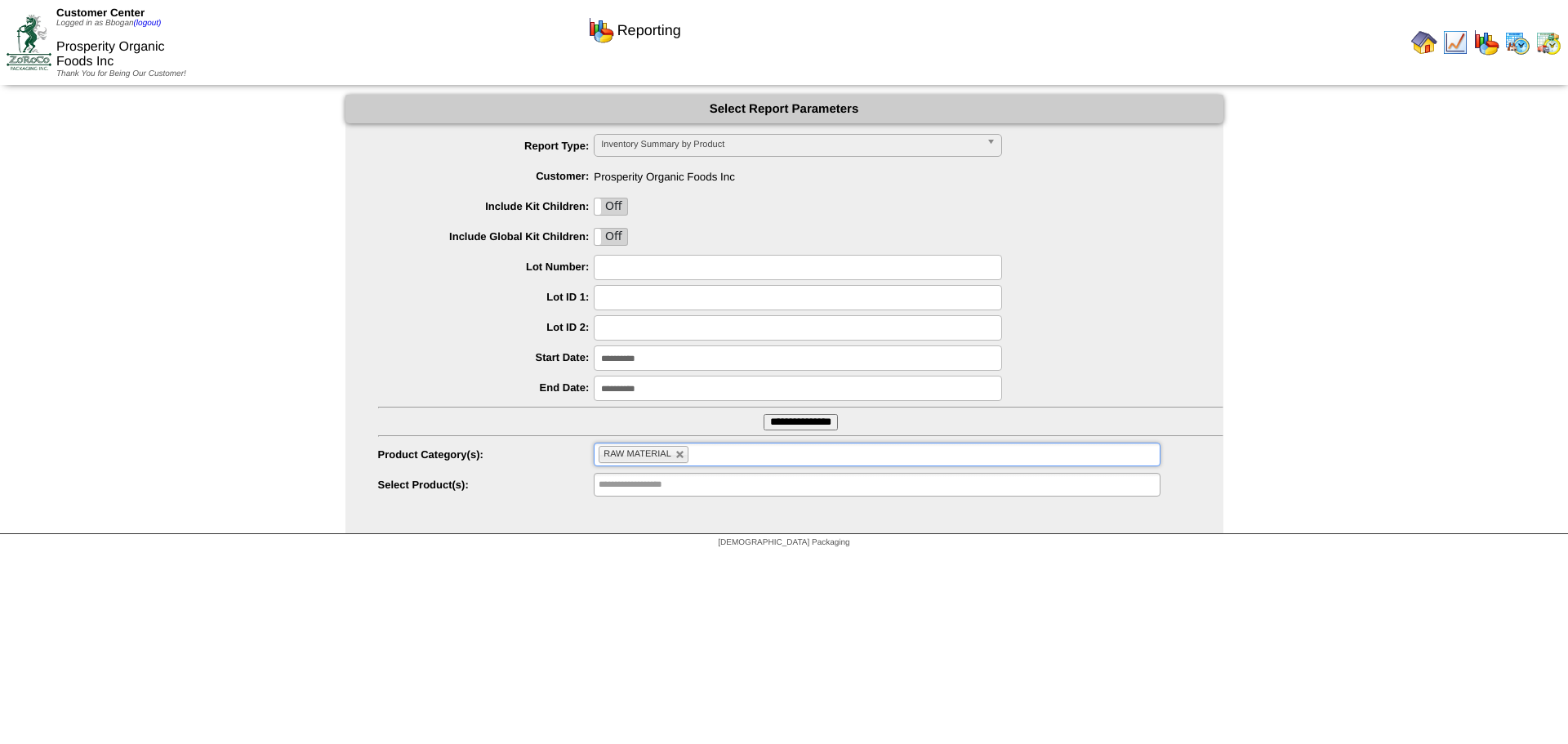
click at [770, 422] on input "**********" at bounding box center [801, 422] width 74 height 16
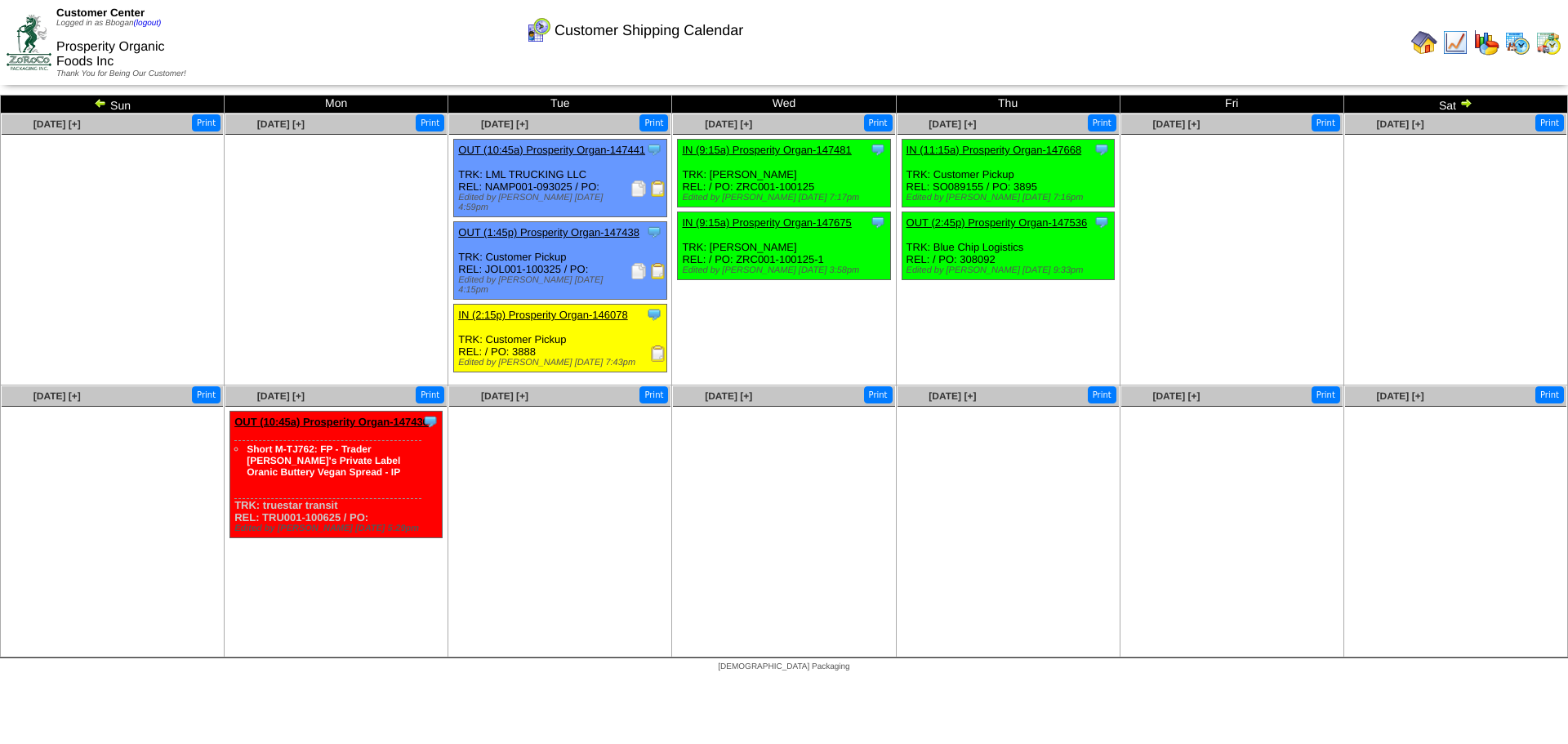
click at [1512, 47] on img at bounding box center [1517, 42] width 27 height 27
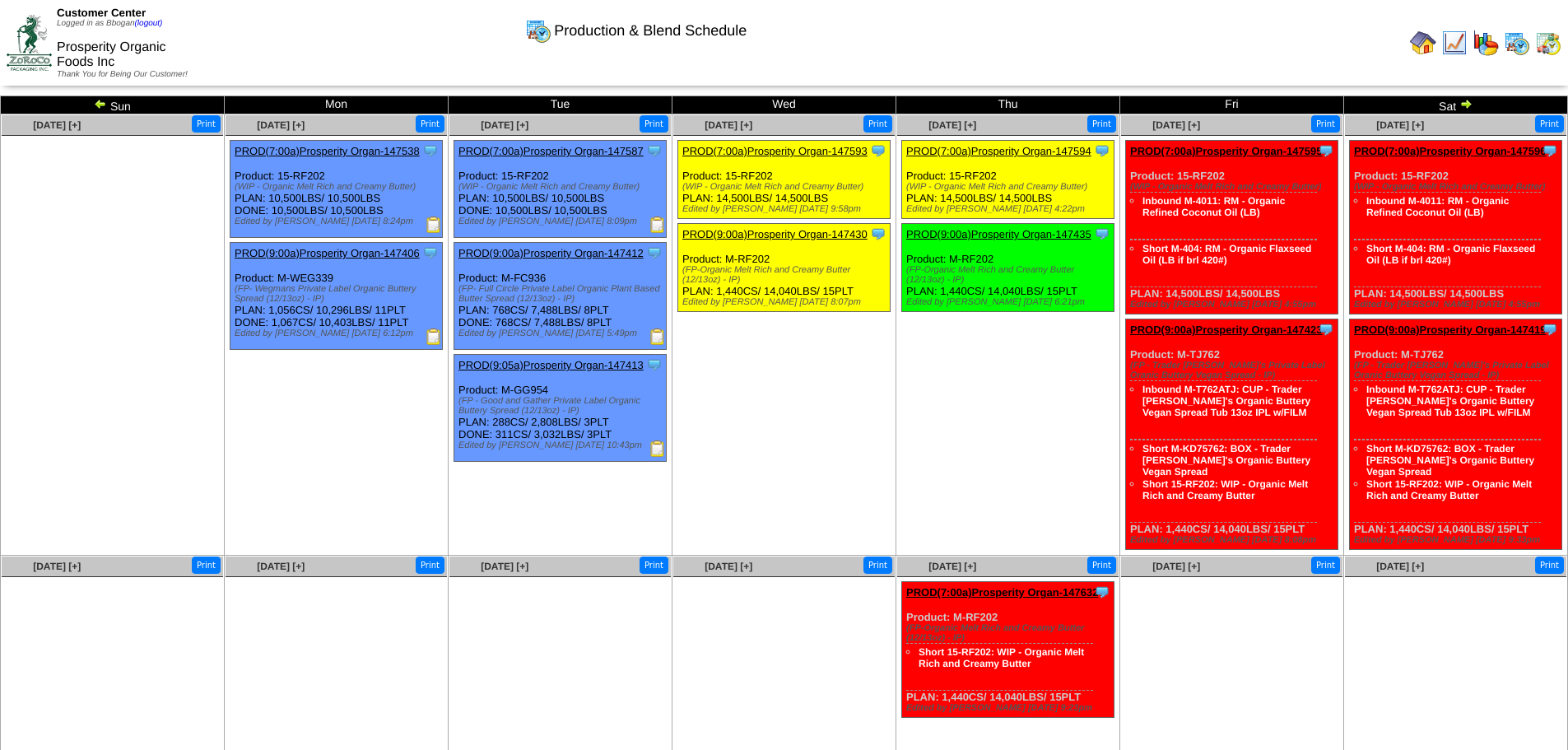
click at [98, 104] on img at bounding box center [100, 103] width 13 height 13
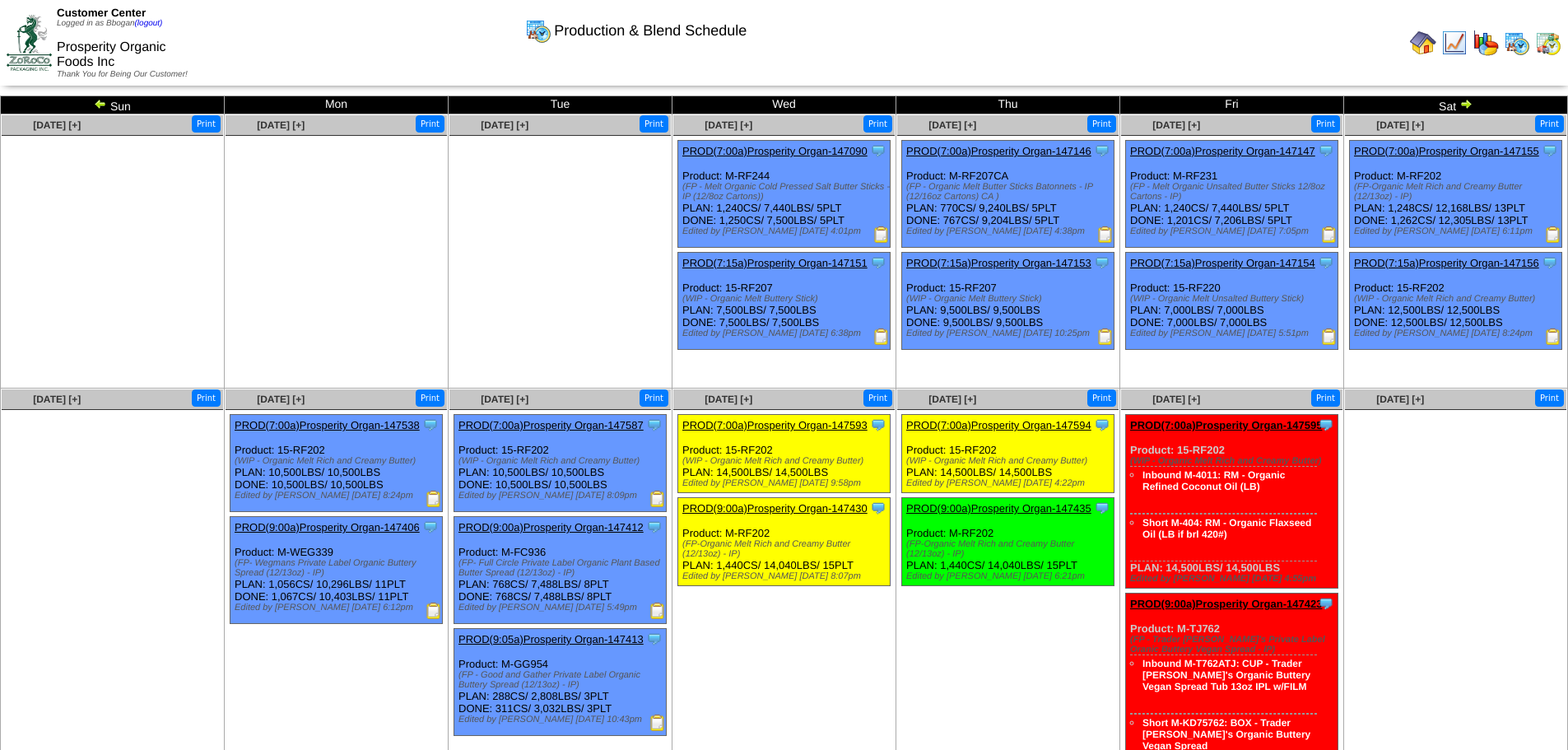
click at [1415, 41] on img at bounding box center [1422, 42] width 27 height 27
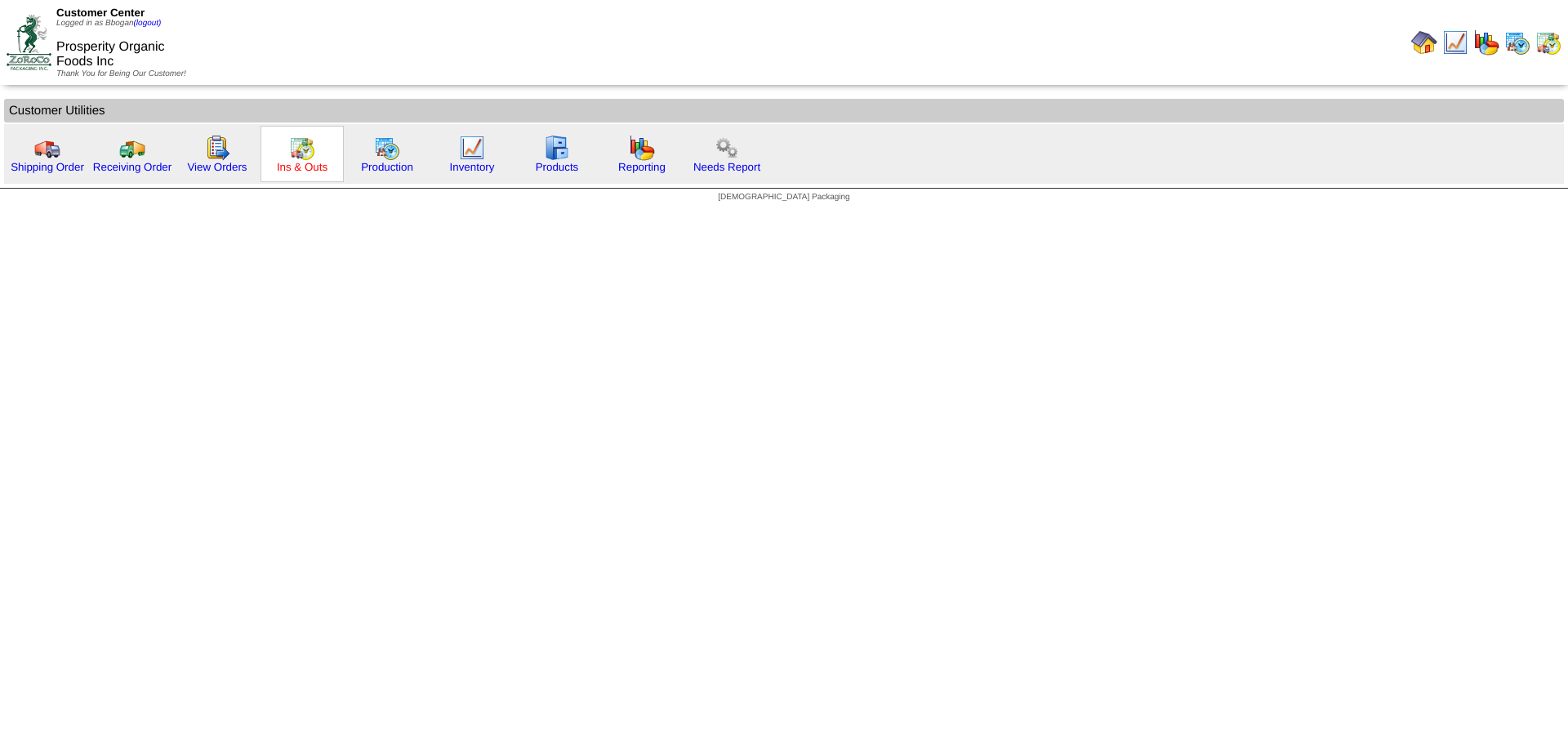
click at [315, 165] on link "Ins & Outs" at bounding box center [302, 167] width 50 height 12
